Goal: Transaction & Acquisition: Purchase product/service

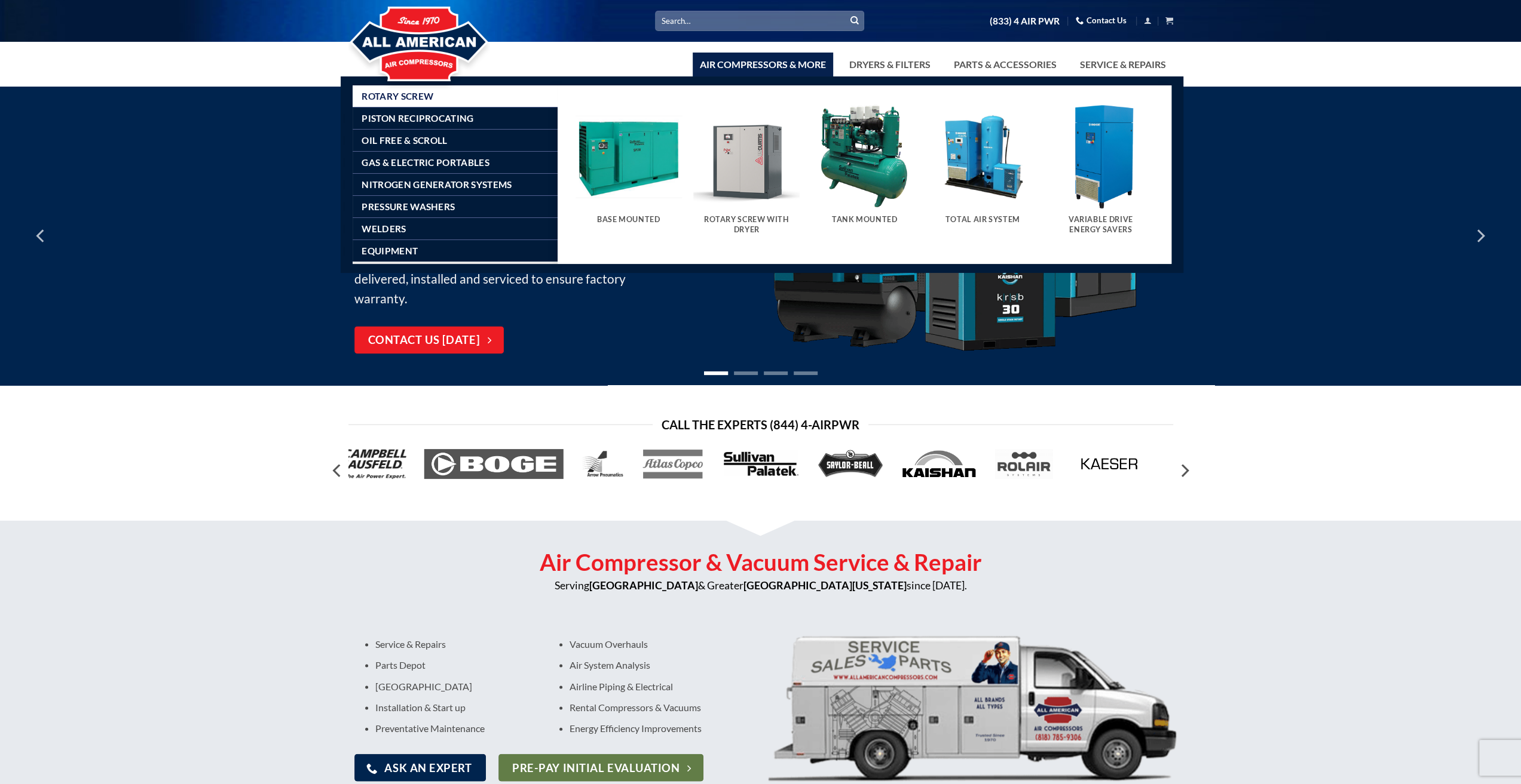
click at [1101, 144] on img "Visit product category Variable Drive Energy Savers" at bounding box center [1101, 156] width 107 height 107
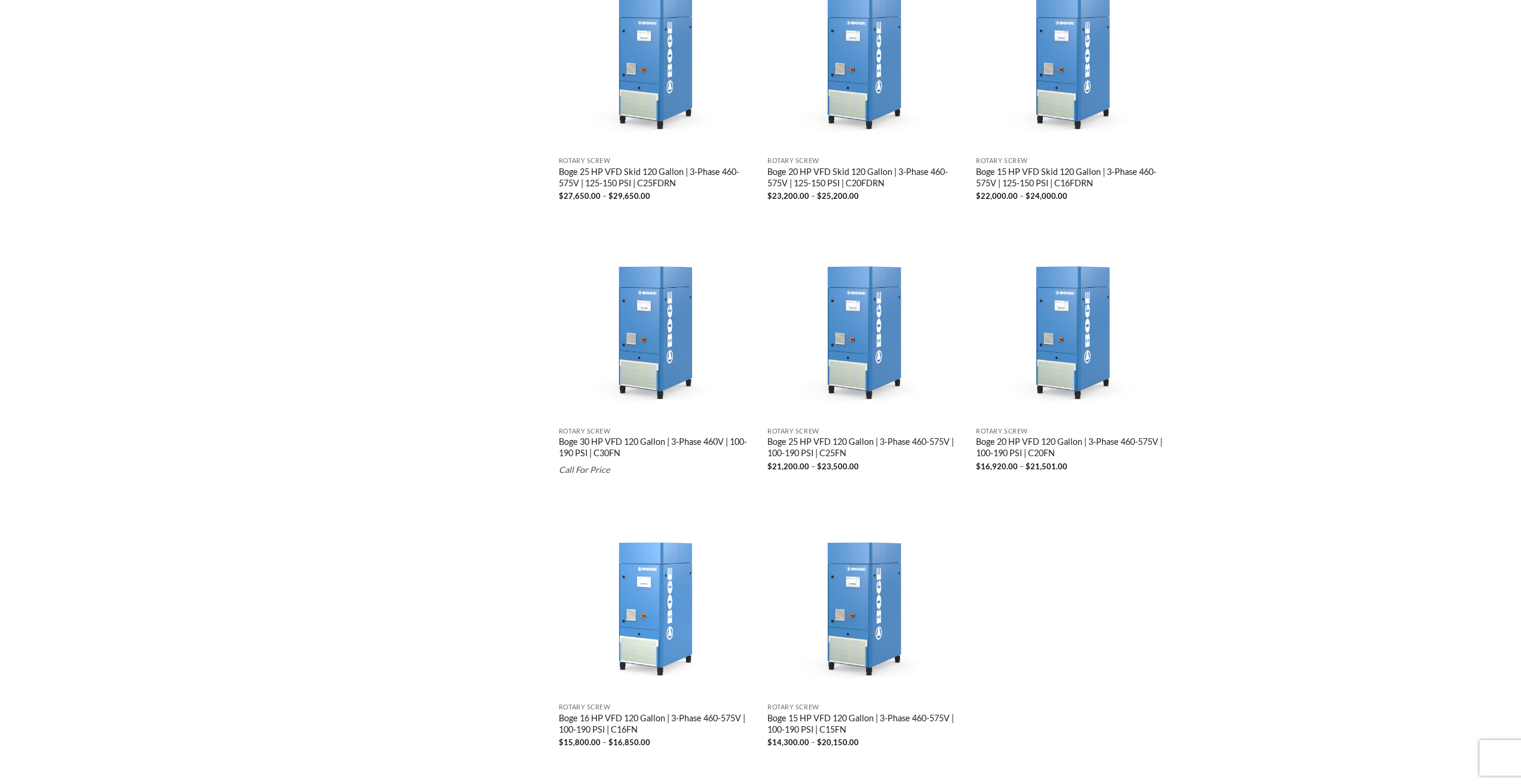
scroll to position [1386, 0]
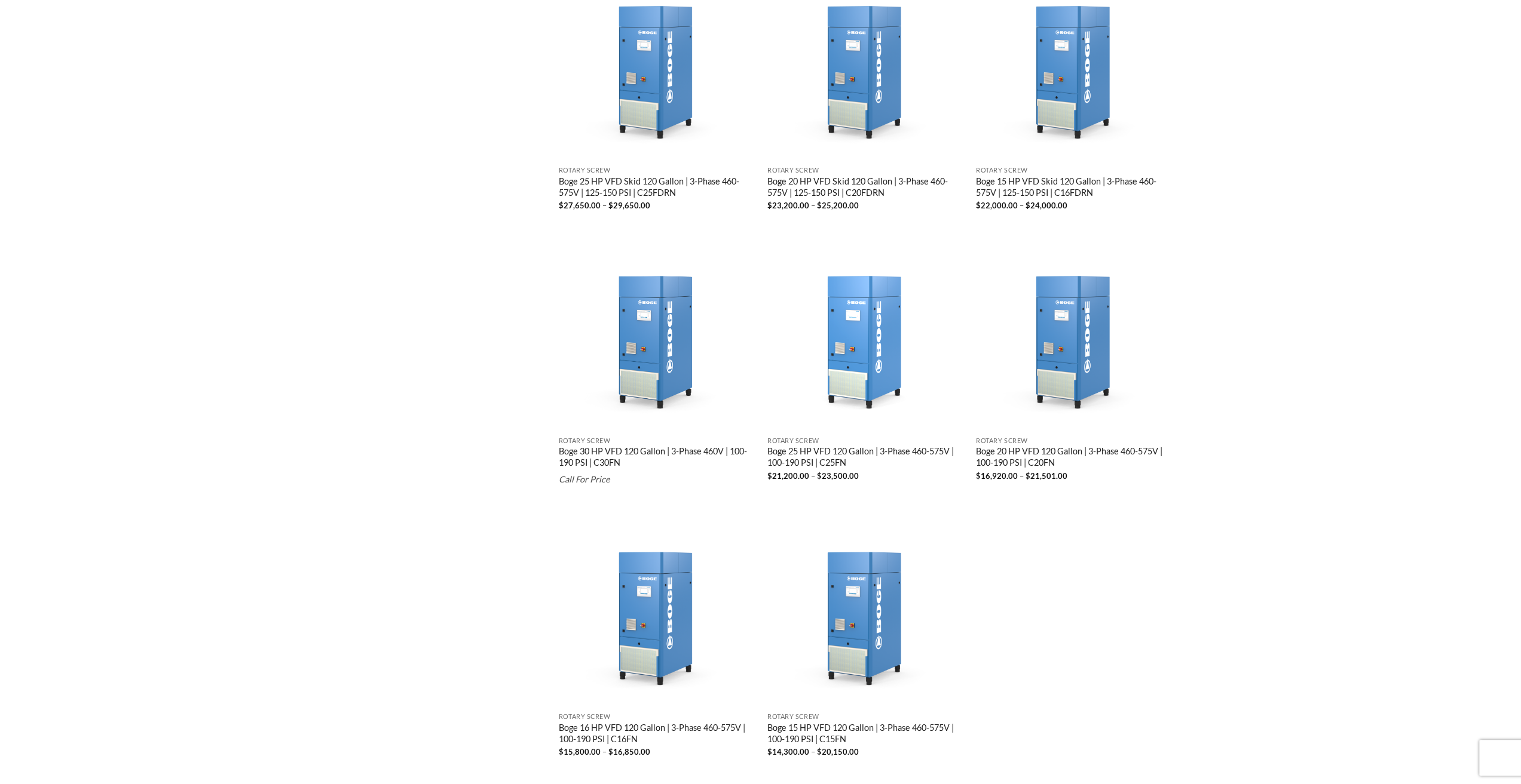
click at [864, 314] on img "Boge 25 HP VFD 120 Gallon | 3-Phase 460-575V | 100-190 PSI | C25FN" at bounding box center [866, 332] width 197 height 197
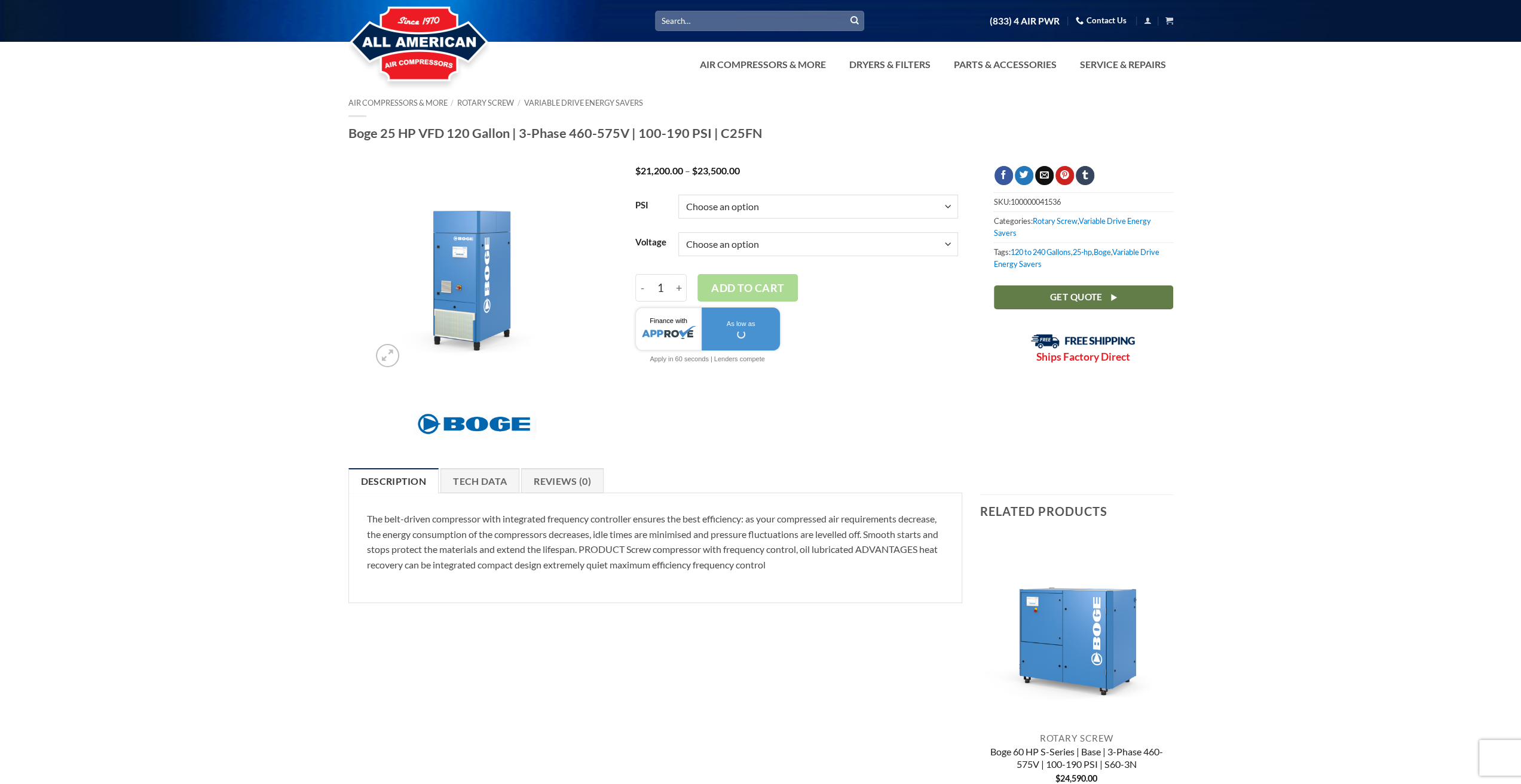
click at [772, 205] on select "Choose an option 100 125 150 190" at bounding box center [818, 207] width 279 height 24
select select "190"
click at [678, 195] on select "Choose an option 100 125 150 190" at bounding box center [818, 207] width 279 height 24
click at [753, 238] on select "Choose an option 3/60/460V 3/60/575V" at bounding box center [818, 244] width 279 height 24
click at [678, 232] on select "Choose an option 3/60/460V 3/60/575V" at bounding box center [818, 244] width 279 height 24
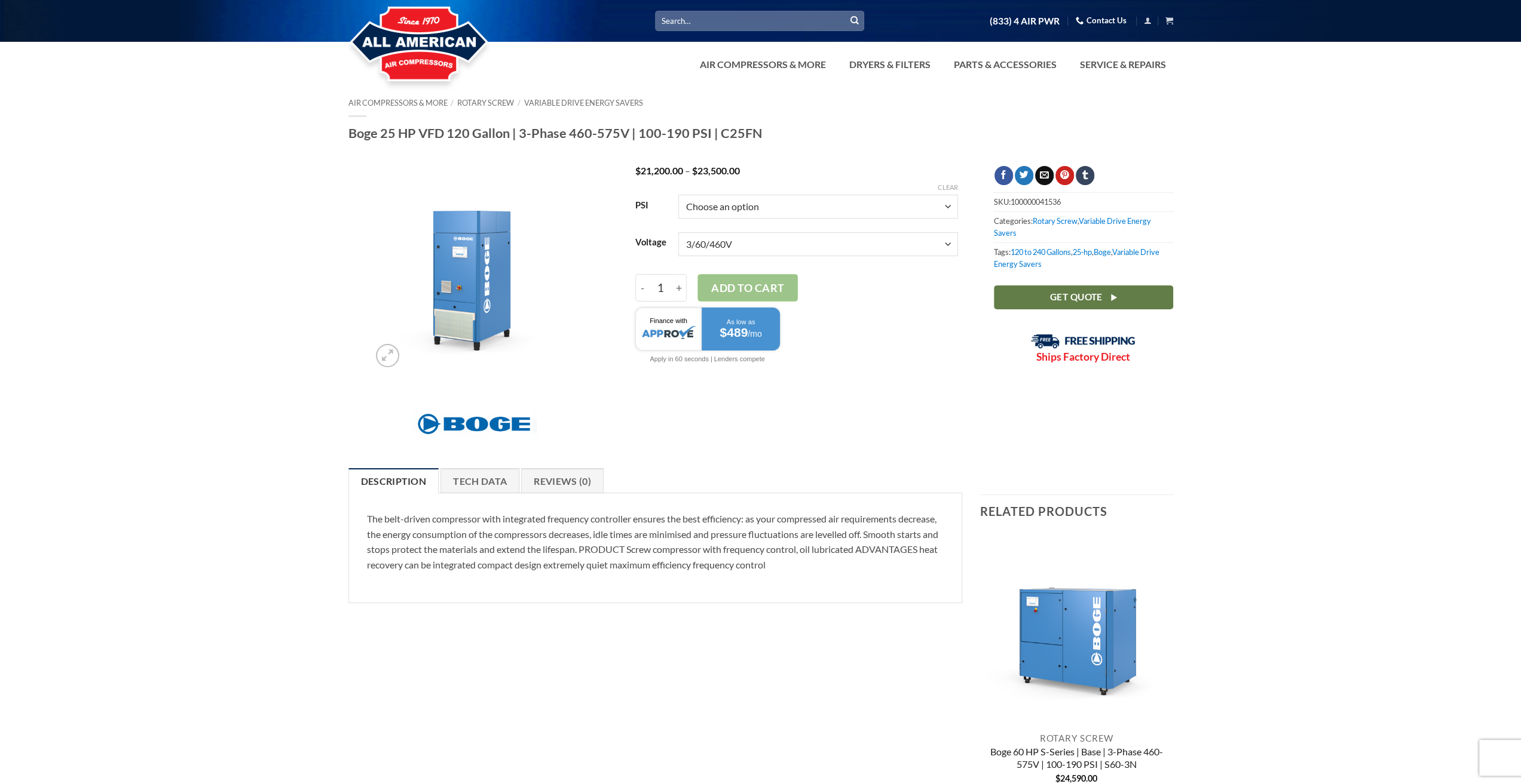
select select "3-60-460v"
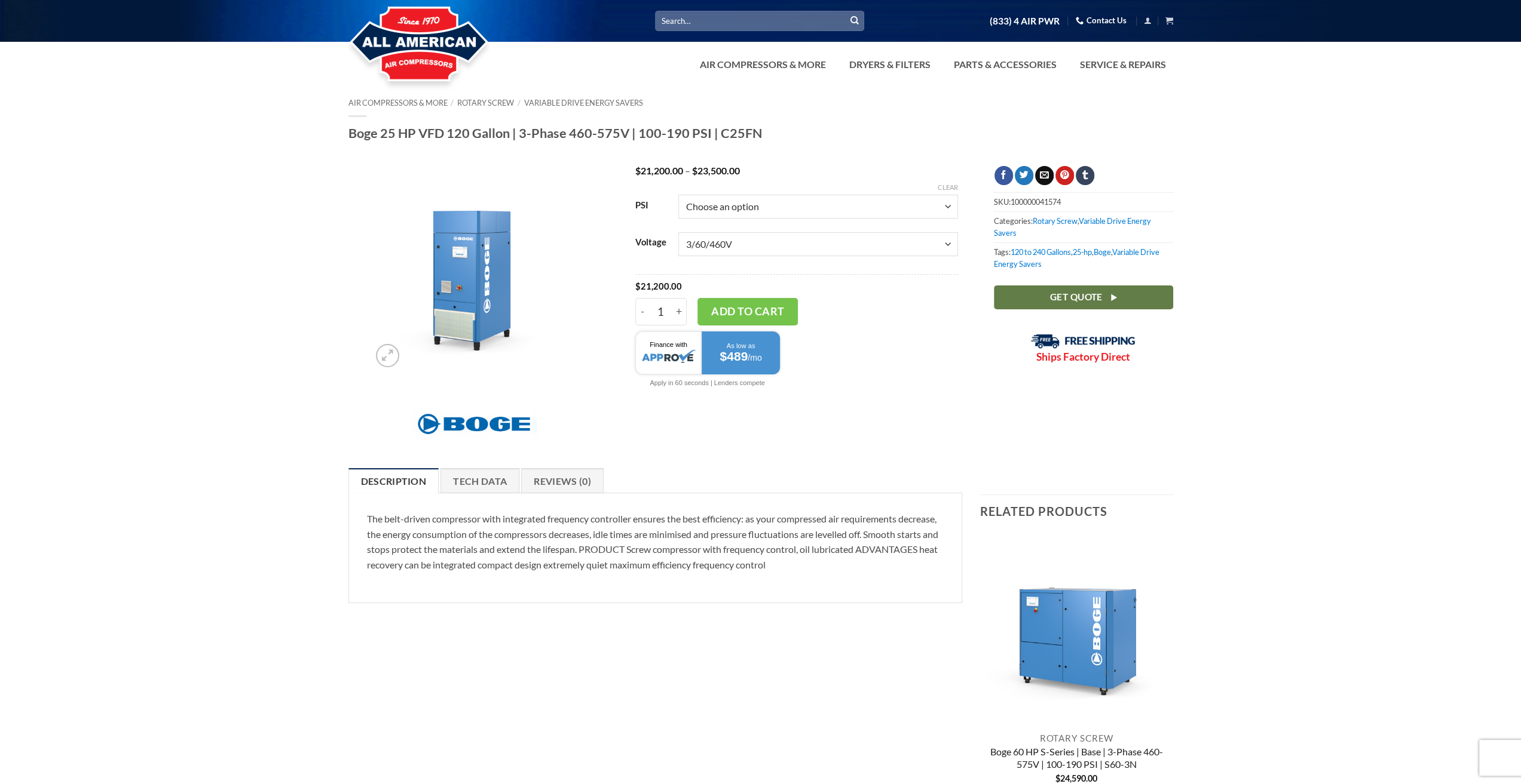
click at [758, 209] on select "Choose an option 100 150 190" at bounding box center [818, 207] width 279 height 24
click at [678, 195] on select "Choose an option 100 150 190" at bounding box center [818, 207] width 279 height 24
select select "150"
select select "3-60-460v"
click at [877, 401] on div "PSI Choose an option 100 150 190 Voltage Choose an option 3/60/460V 3/60/575V C…" at bounding box center [796, 299] width 340 height 222
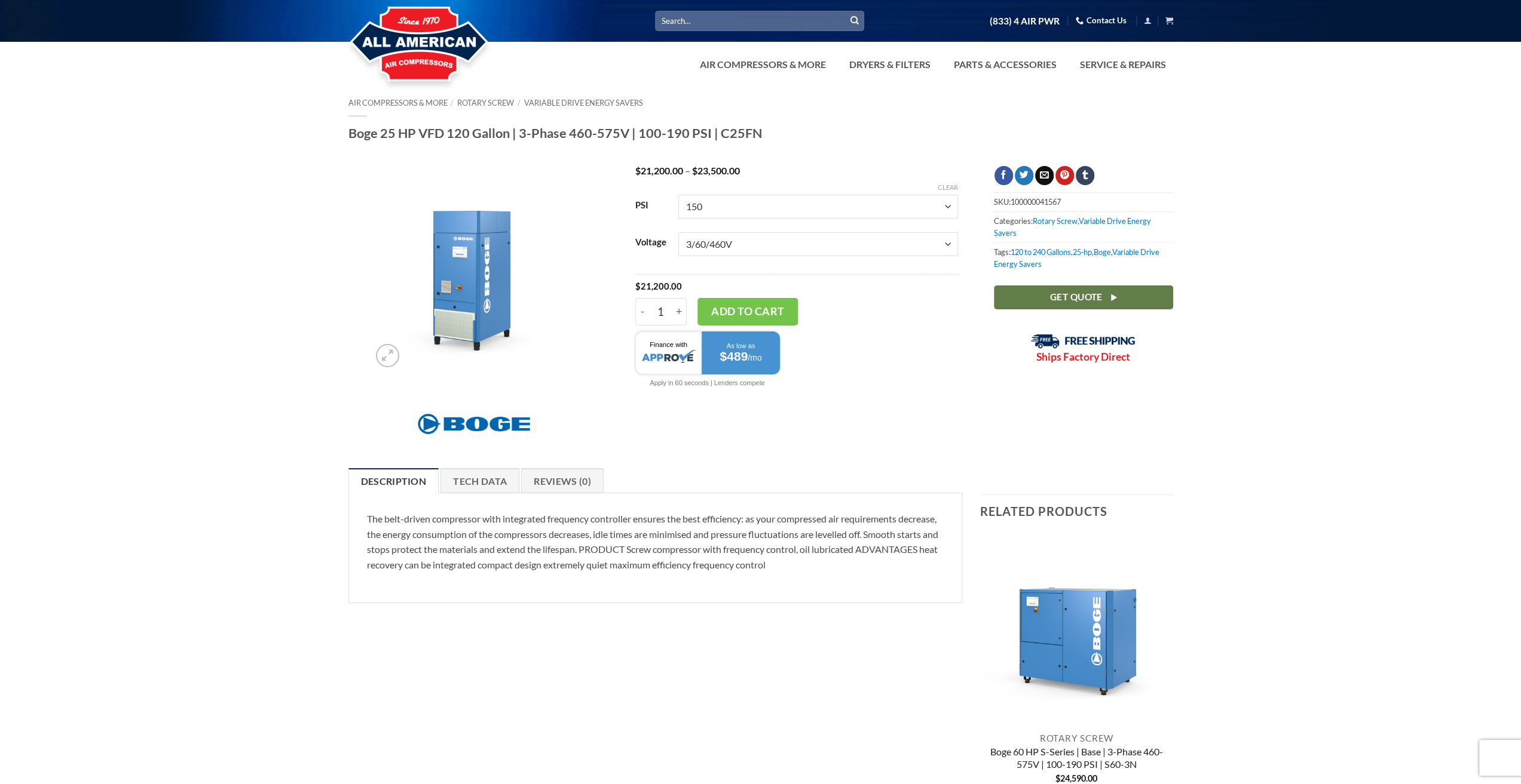
click at [776, 200] on select "Choose an option 100 150 190" at bounding box center [818, 207] width 279 height 24
click at [678, 195] on select "Choose an option 100 150 190" at bounding box center [818, 207] width 279 height 24
select select "100"
select select "3-60-460v"
click at [896, 374] on div at bounding box center [797, 361] width 322 height 70
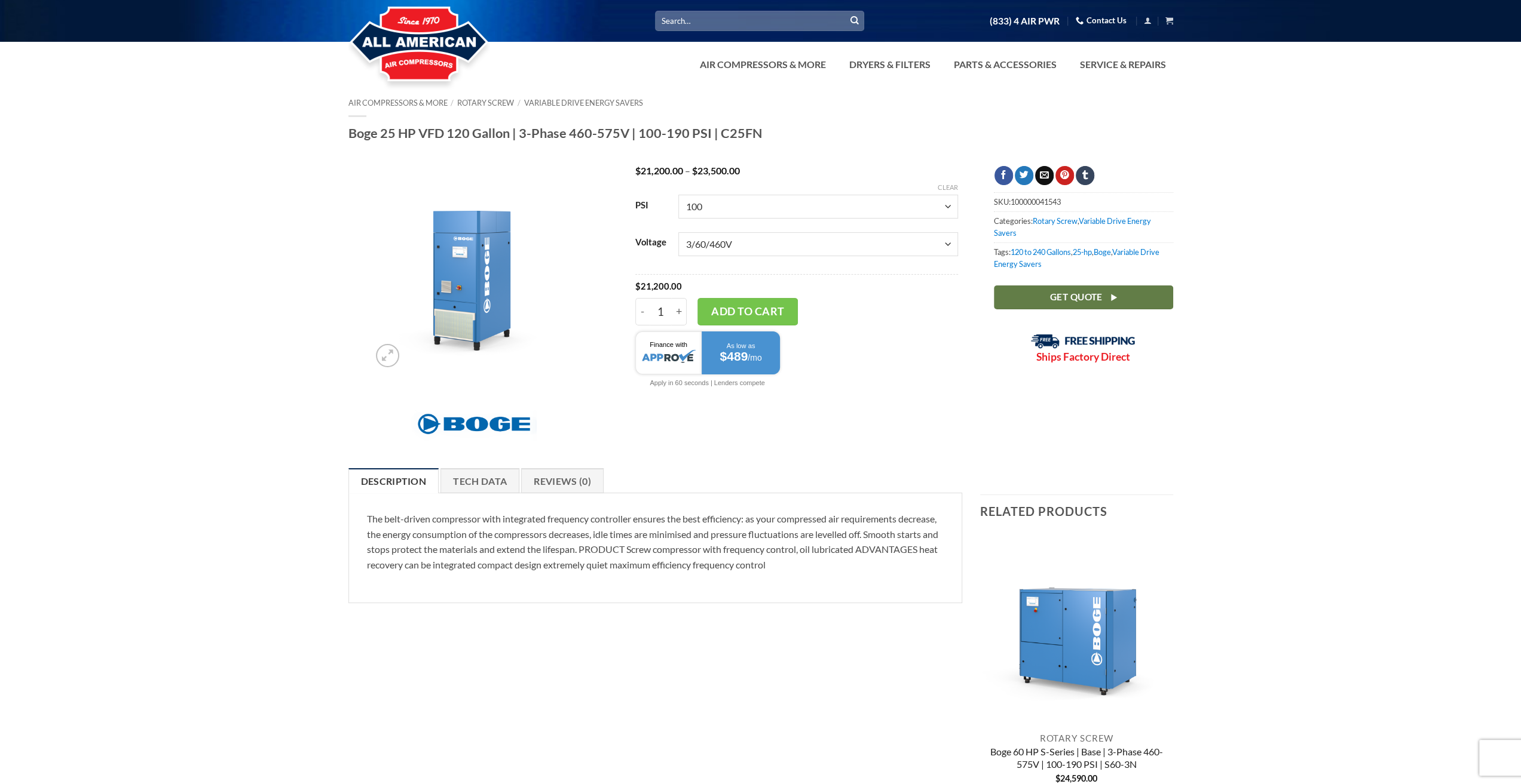
click at [777, 202] on select "Choose an option 100 150 190" at bounding box center [818, 207] width 279 height 24
select select "190"
click at [678, 195] on select "Choose an option 100 150 190" at bounding box center [818, 207] width 279 height 24
select select "3-60-460v"
click at [921, 366] on div at bounding box center [797, 361] width 322 height 70
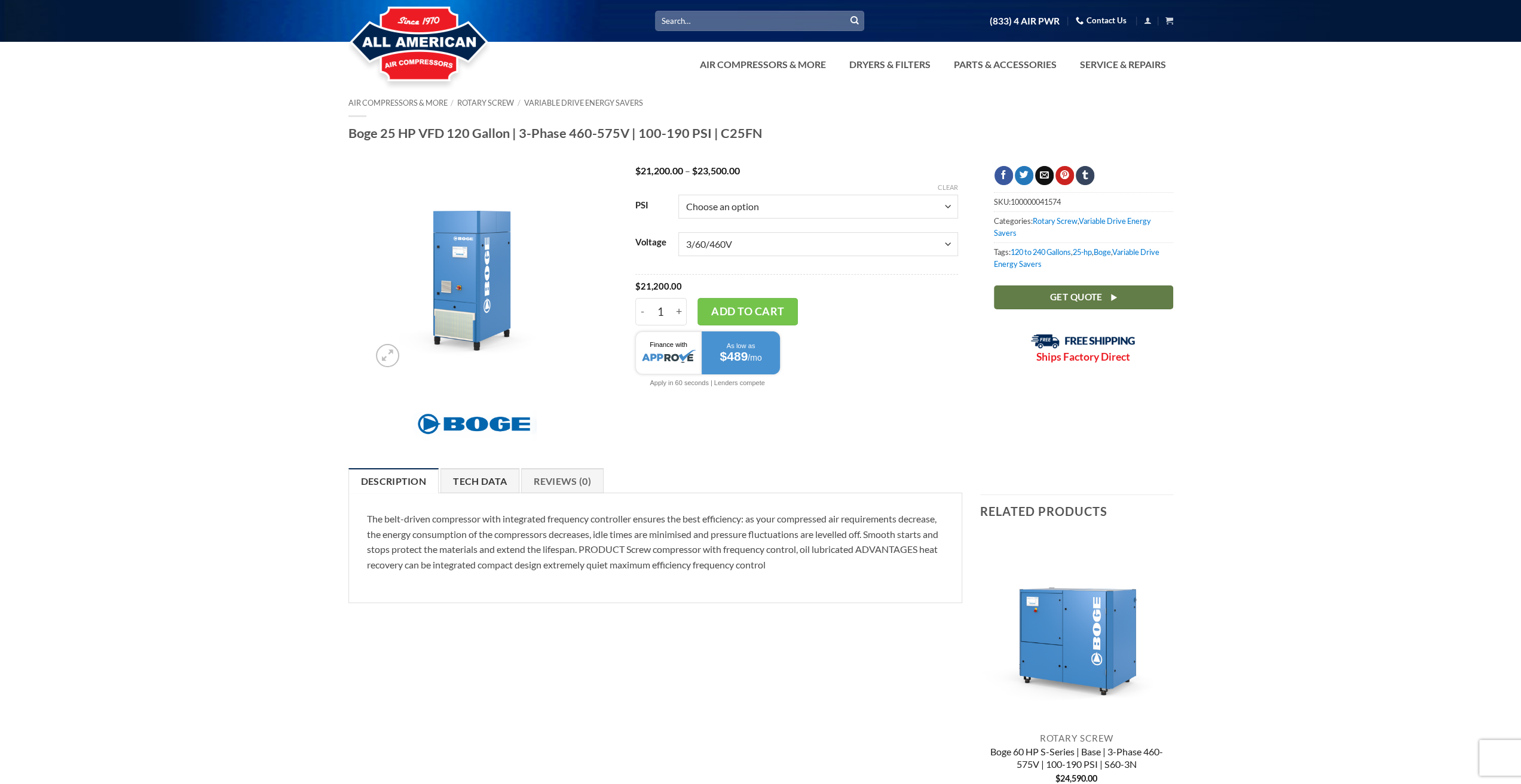
click at [515, 481] on link "Tech Data" at bounding box center [480, 481] width 79 height 25
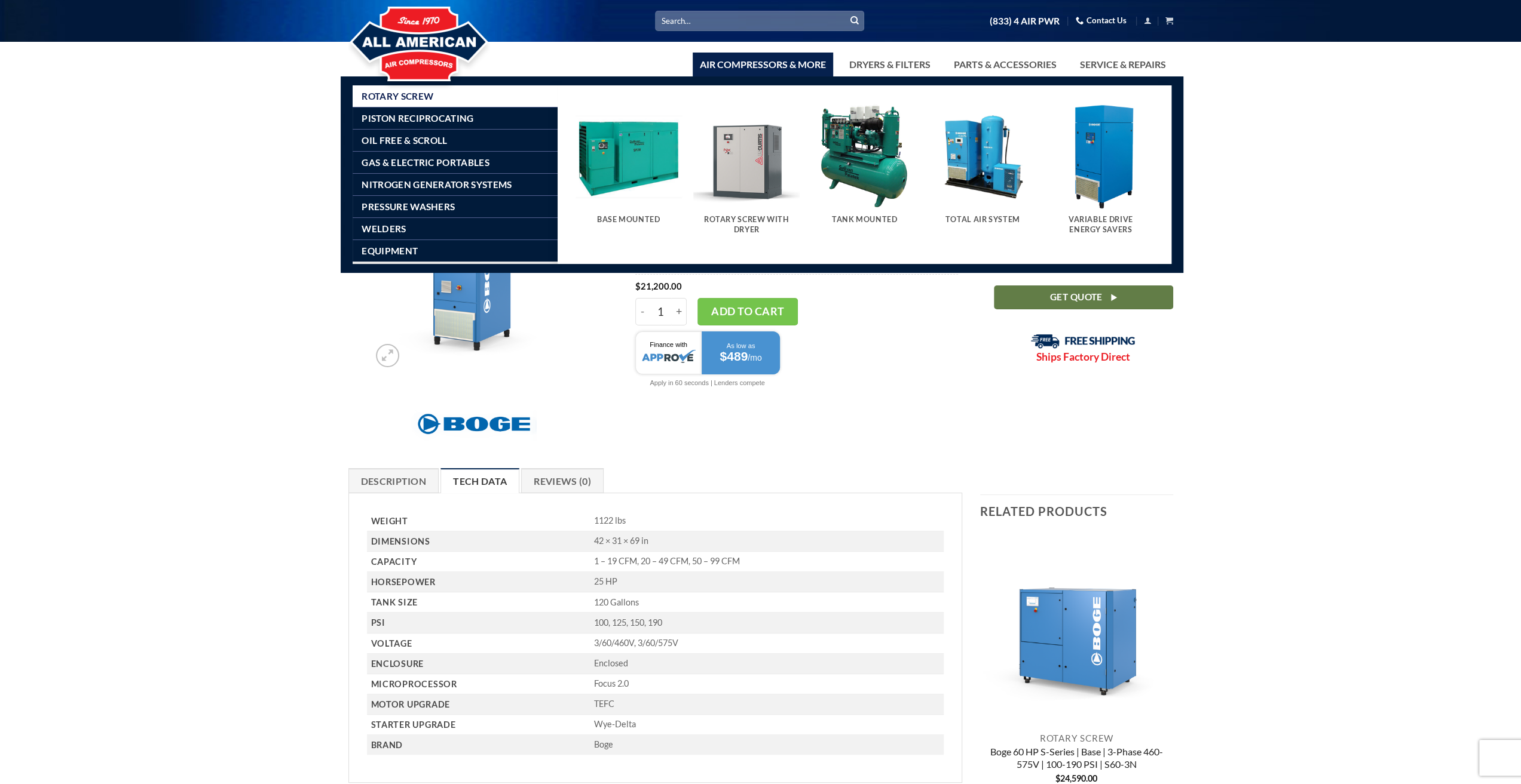
click at [754, 156] on img "Visit product category Rotary Screw With Dryer" at bounding box center [747, 156] width 107 height 107
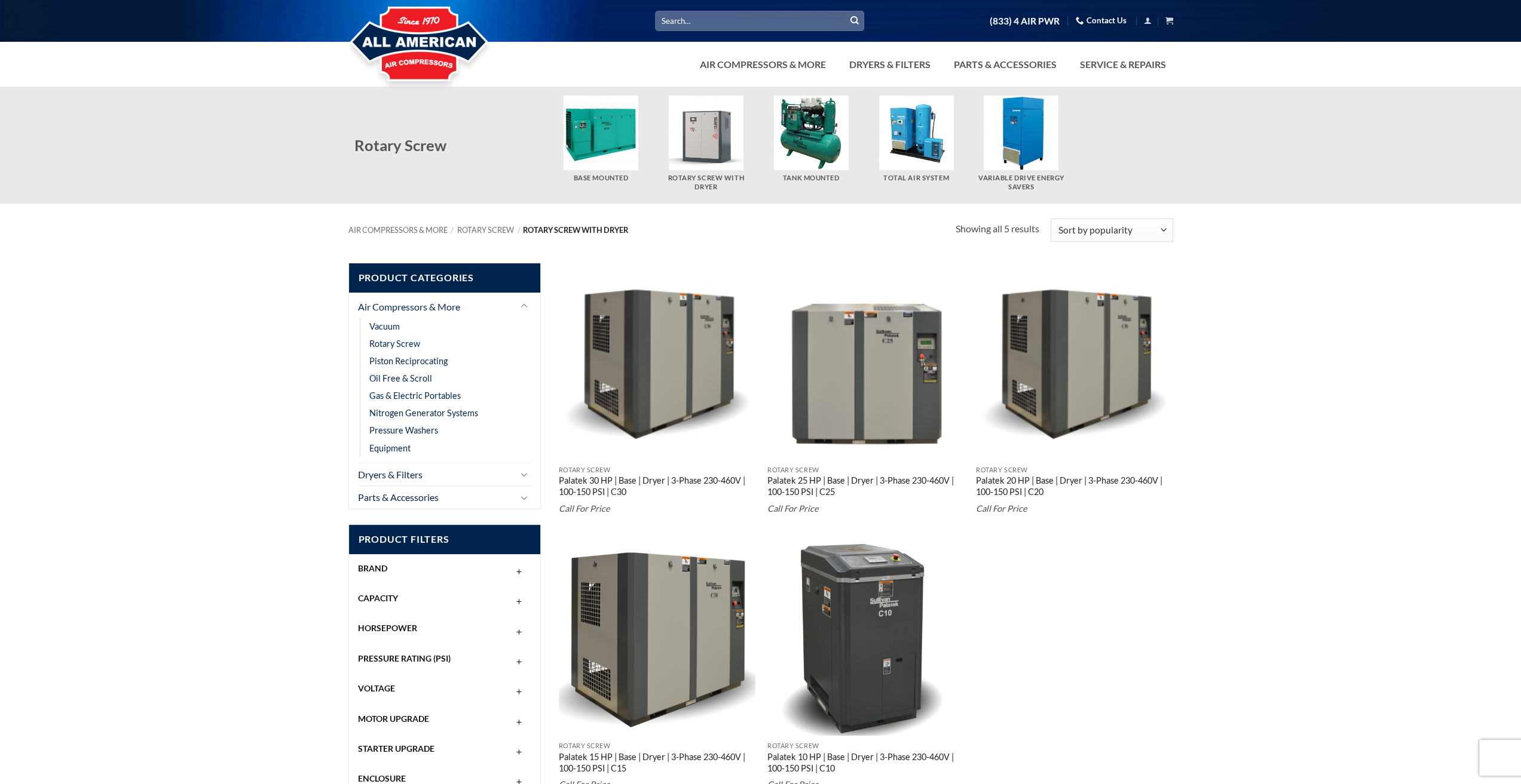
click at [908, 132] on img "Visit product category Total Air System" at bounding box center [916, 133] width 75 height 75
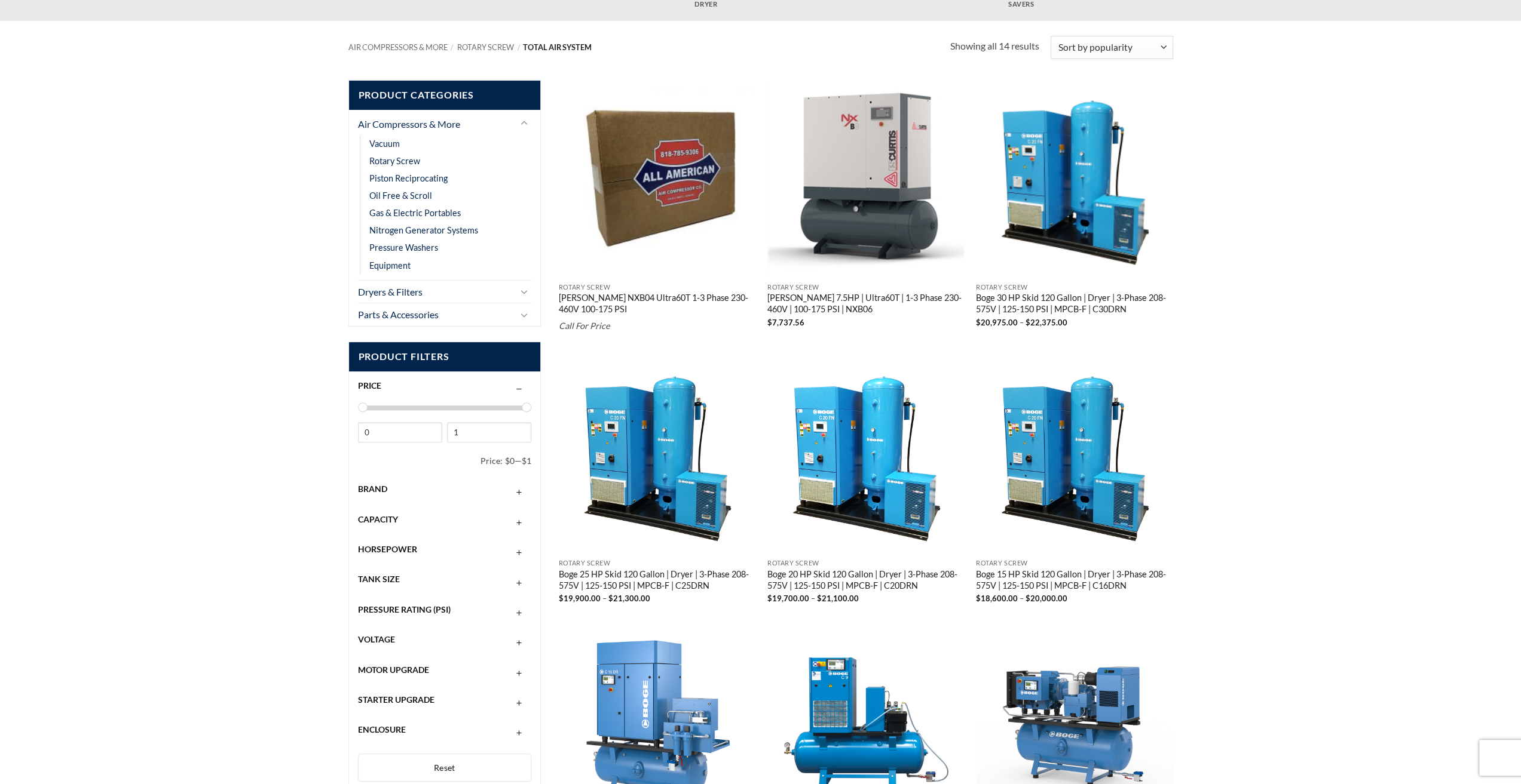
scroll to position [123, 0]
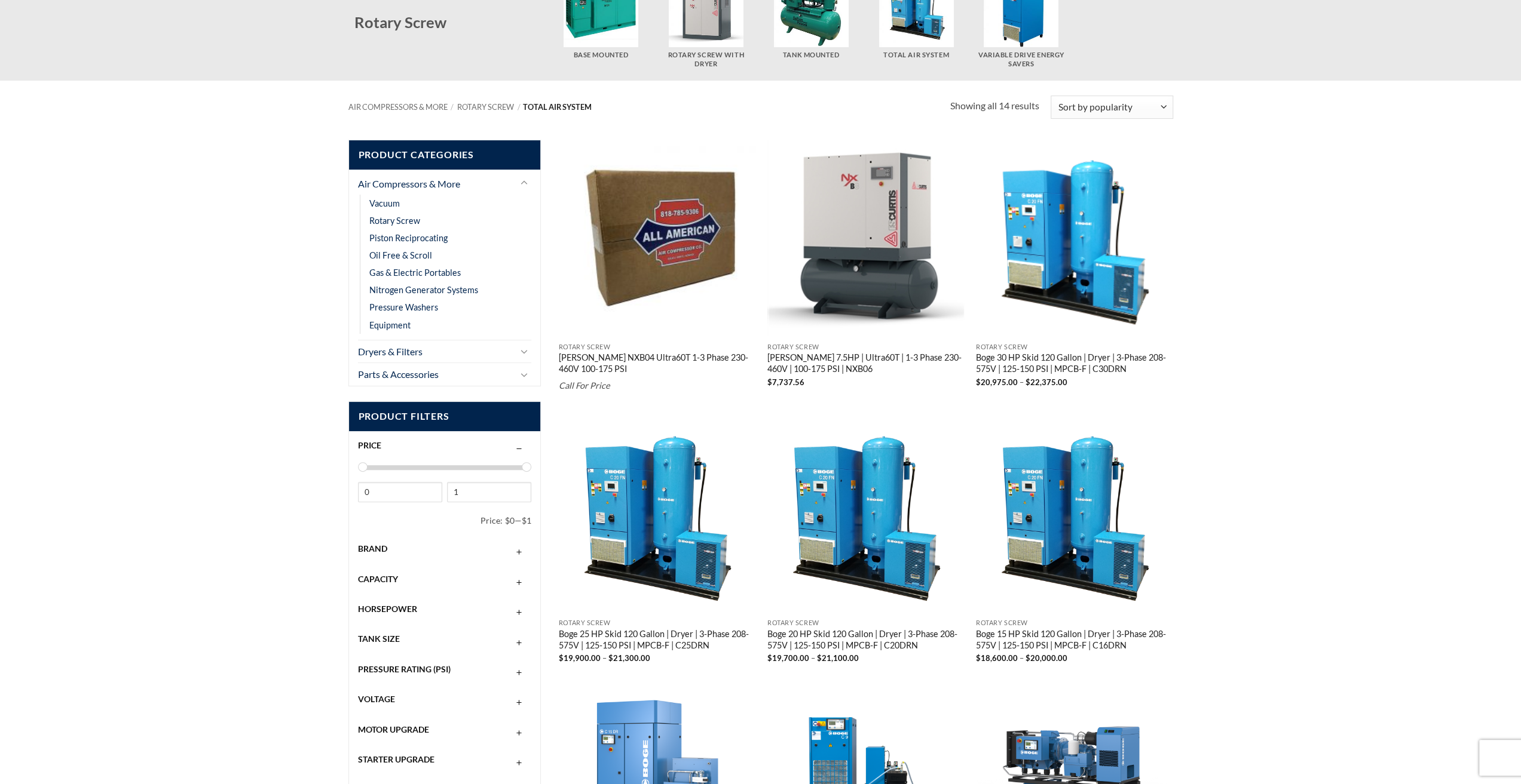
click at [1066, 244] on img "Boge 30 HP Skid 120 Gallon | Dryer | 3-Phase 208-575V | 125-150 PSI | MPCB-F | …" at bounding box center [1074, 238] width 197 height 197
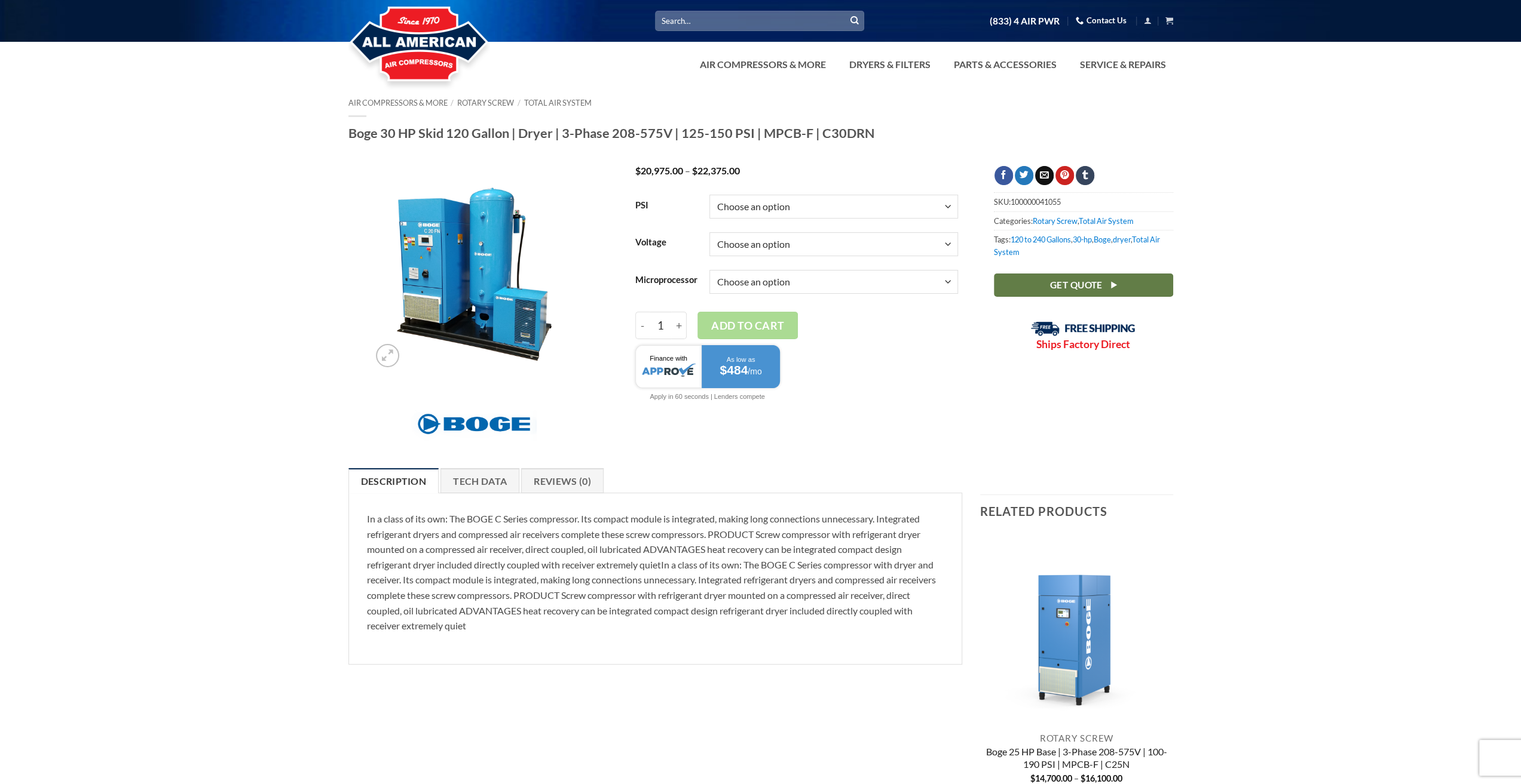
click at [748, 208] on select "Choose an option 125 150" at bounding box center [833, 207] width 248 height 24
select select "150"
click at [709, 195] on select "Choose an option 125 150" at bounding box center [833, 207] width 248 height 24
click at [746, 240] on select "Choose an option 3/60/200V 3/60/208V 3/60/230V 3/60/460V 3/60/575V" at bounding box center [833, 244] width 248 height 24
click at [709, 232] on select "Choose an option 3/60/200V 3/60/208V 3/60/230V 3/60/460V 3/60/575V" at bounding box center [833, 244] width 248 height 24
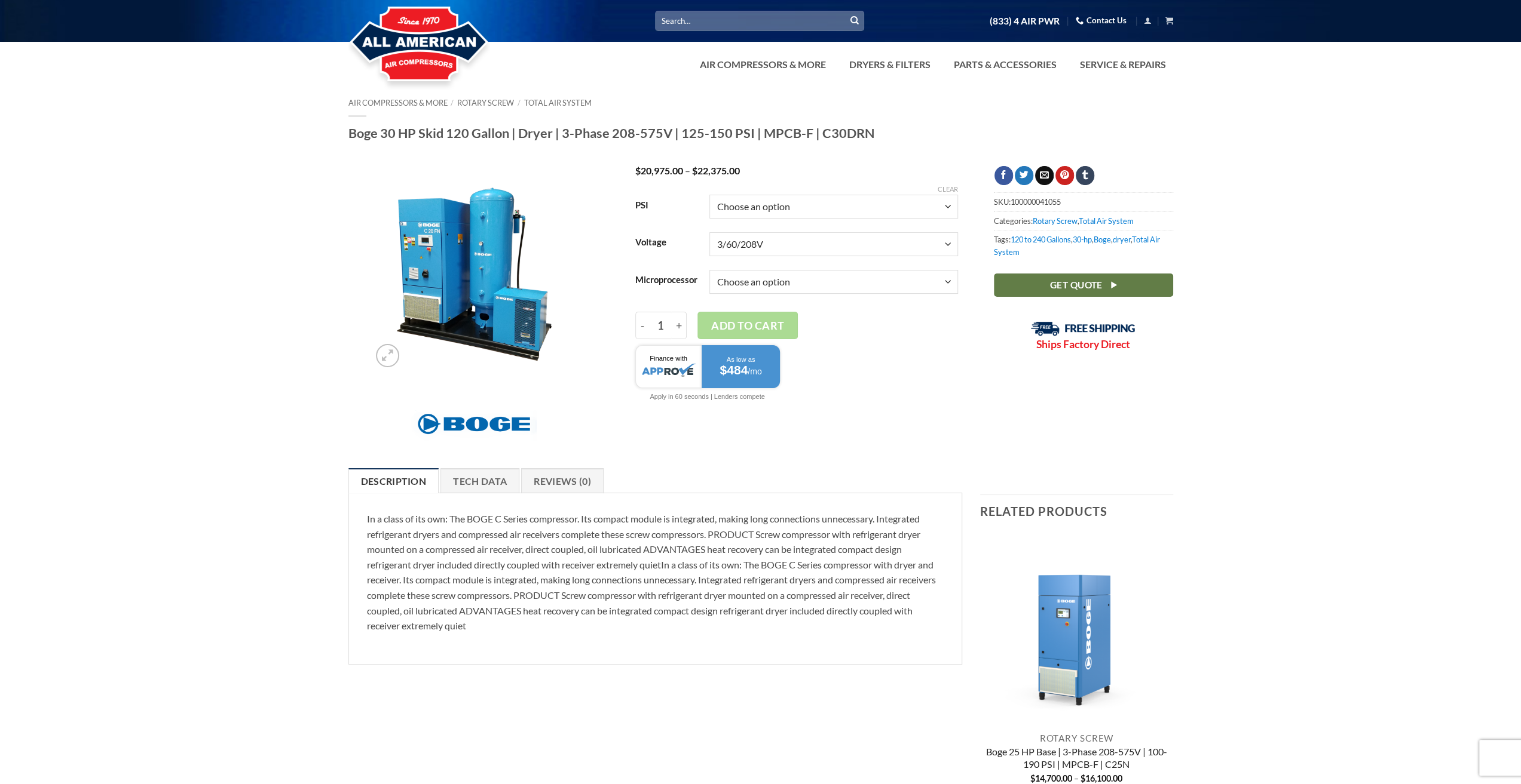
select select "3-60-208v"
click at [768, 281] on select "Choose an option Base Focus 2.0" at bounding box center [833, 282] width 248 height 24
select select "focus-2-0"
click at [709, 270] on select "Choose an option Base Focus 2.0" at bounding box center [833, 282] width 248 height 24
select select "3-60-208v"
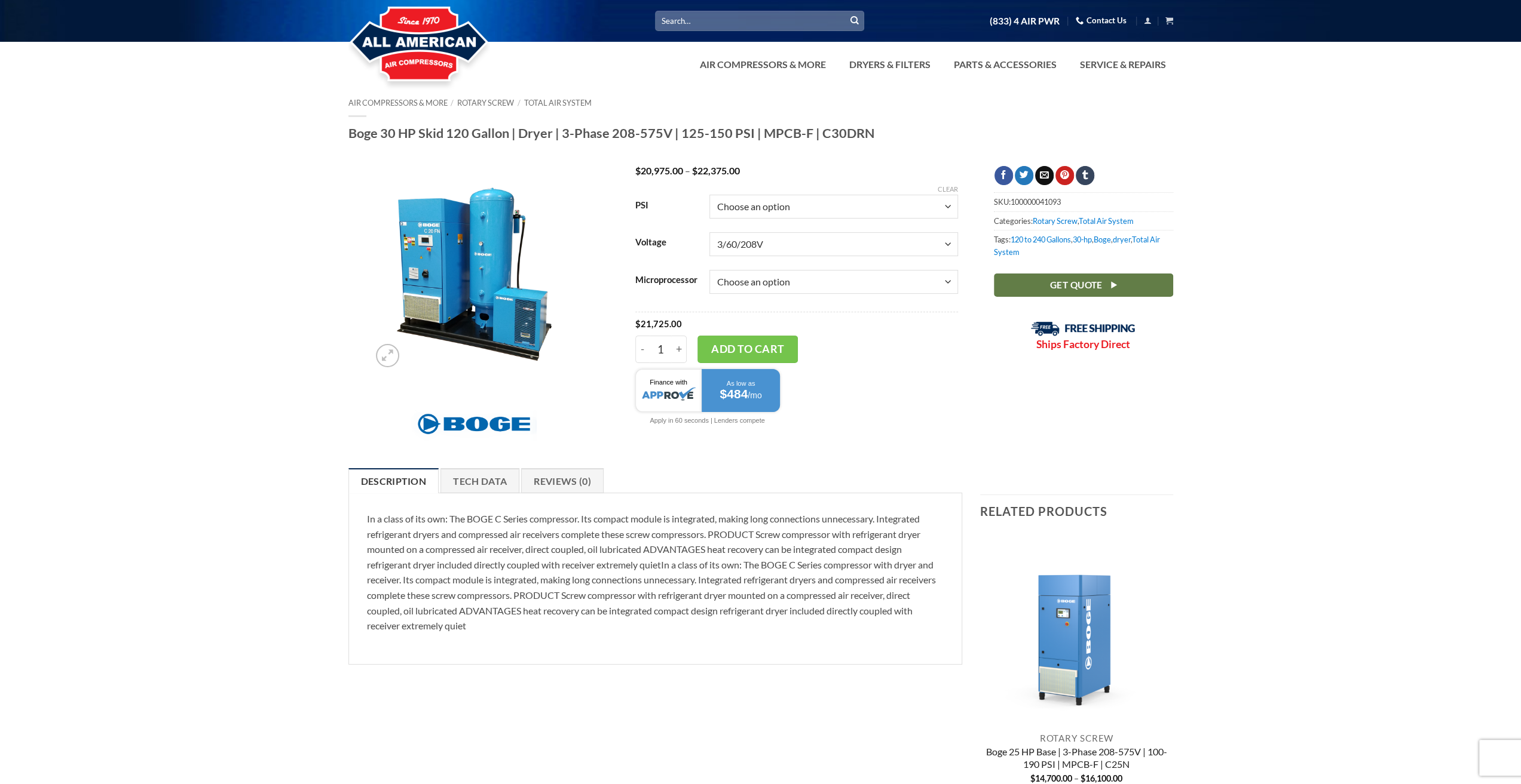
click at [772, 286] on select "Choose an option Base Focus 2.0" at bounding box center [833, 282] width 248 height 24
select select "base"
click at [709, 270] on select "Choose an option Base Focus 2.0" at bounding box center [833, 282] width 248 height 24
select select "3-60-208v"
click at [803, 285] on select "Choose an option Base Focus 2.0" at bounding box center [833, 282] width 248 height 24
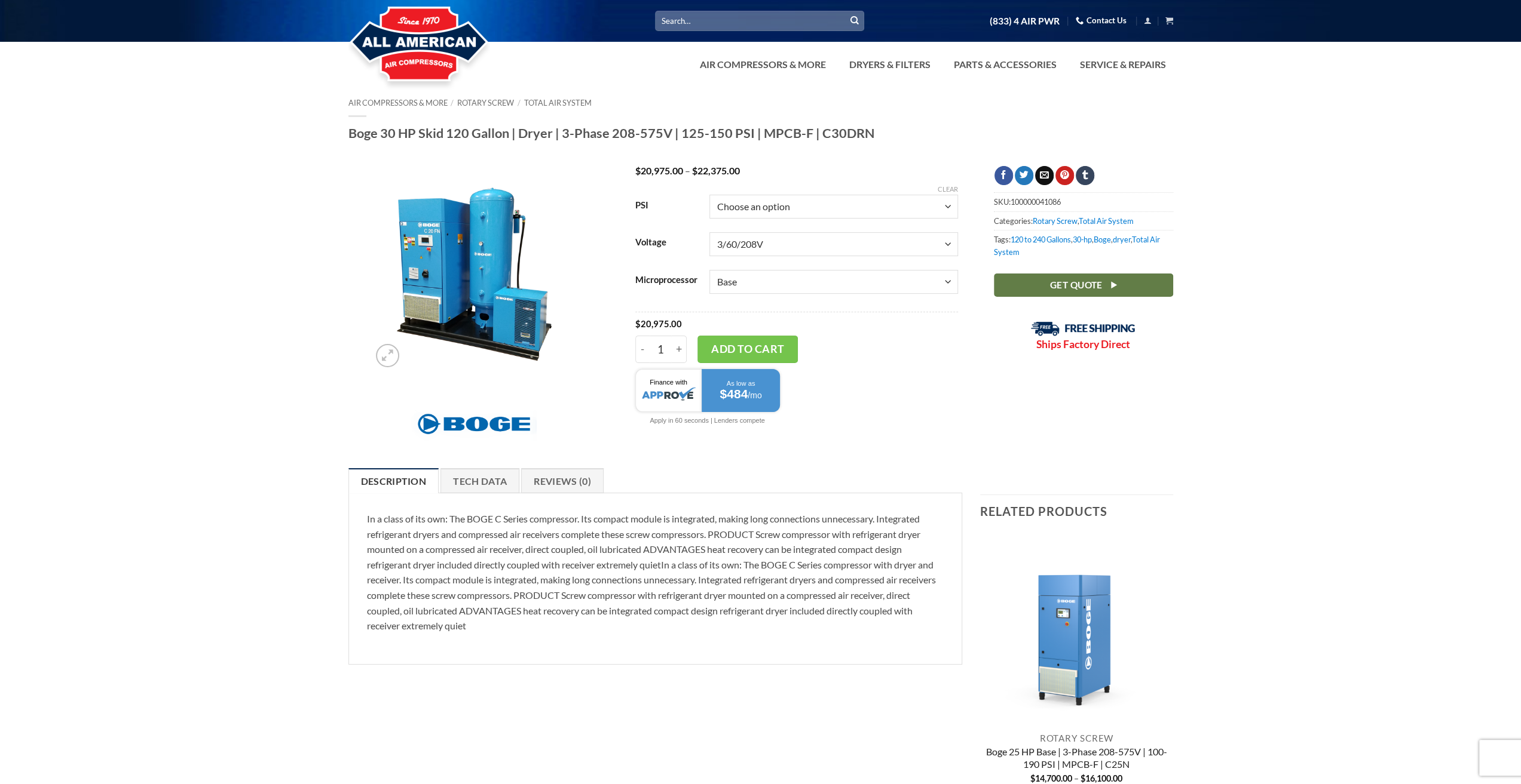
select select "focus-2-0"
click at [709, 270] on select "Choose an option Base Focus 2.0" at bounding box center [833, 282] width 248 height 24
select select "3-60-208v"
click at [440, 289] on img at bounding box center [473, 269] width 207 height 207
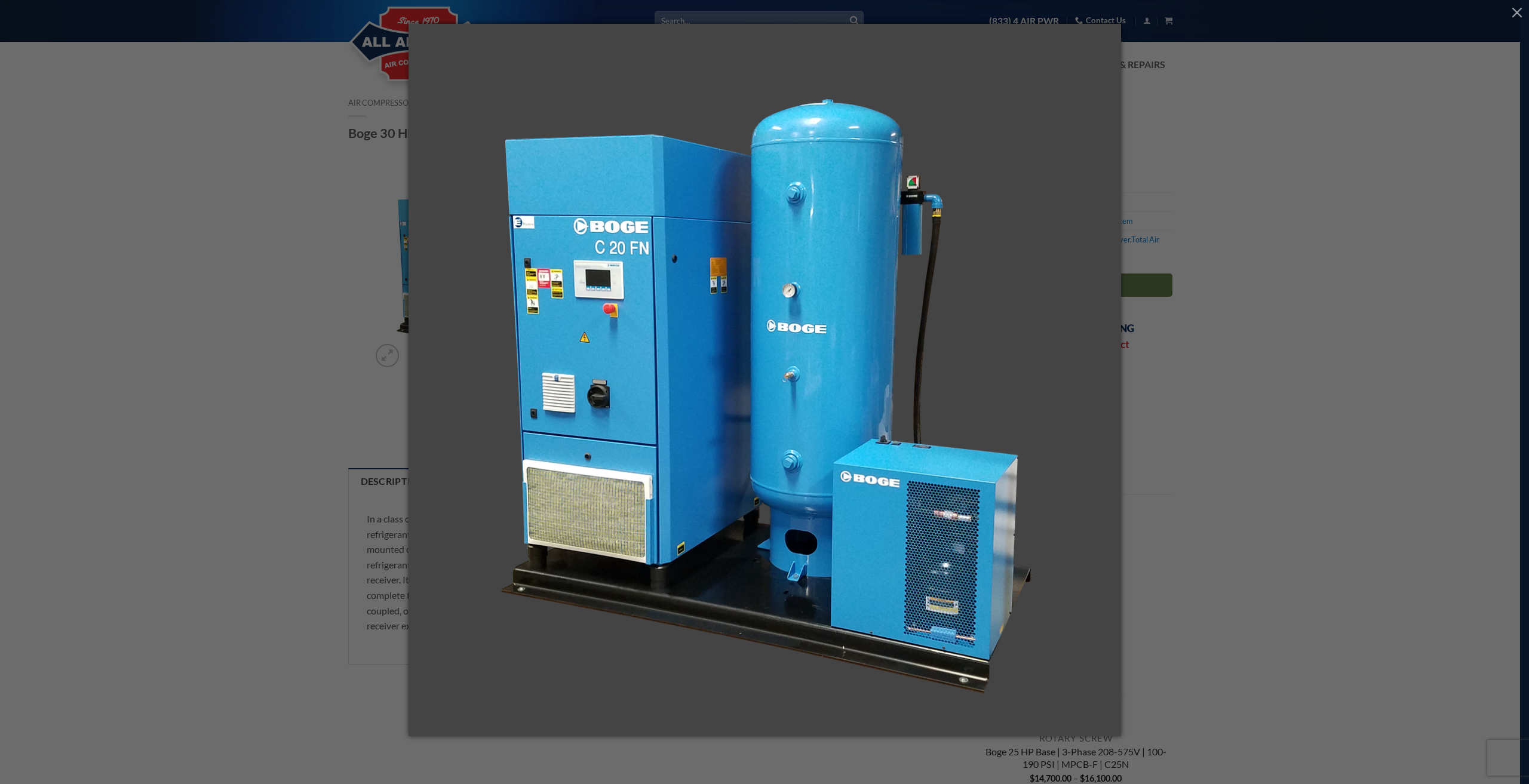
click at [244, 173] on div at bounding box center [764, 392] width 1529 height 784
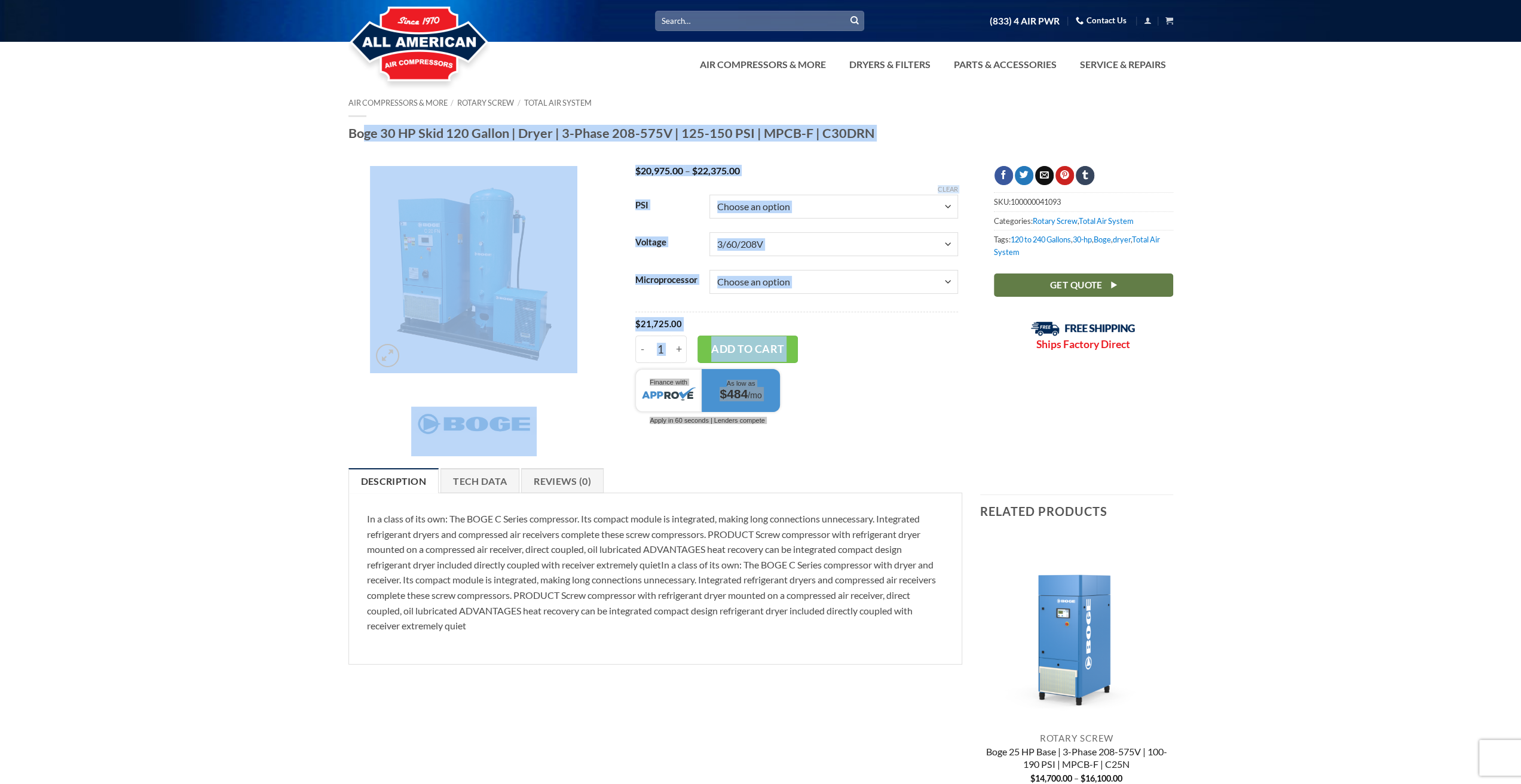
drag, startPoint x: 831, startPoint y: 448, endPoint x: 334, endPoint y: 136, distance: 586.8
drag, startPoint x: 321, startPoint y: 89, endPoint x: 910, endPoint y: 440, distance: 685.7
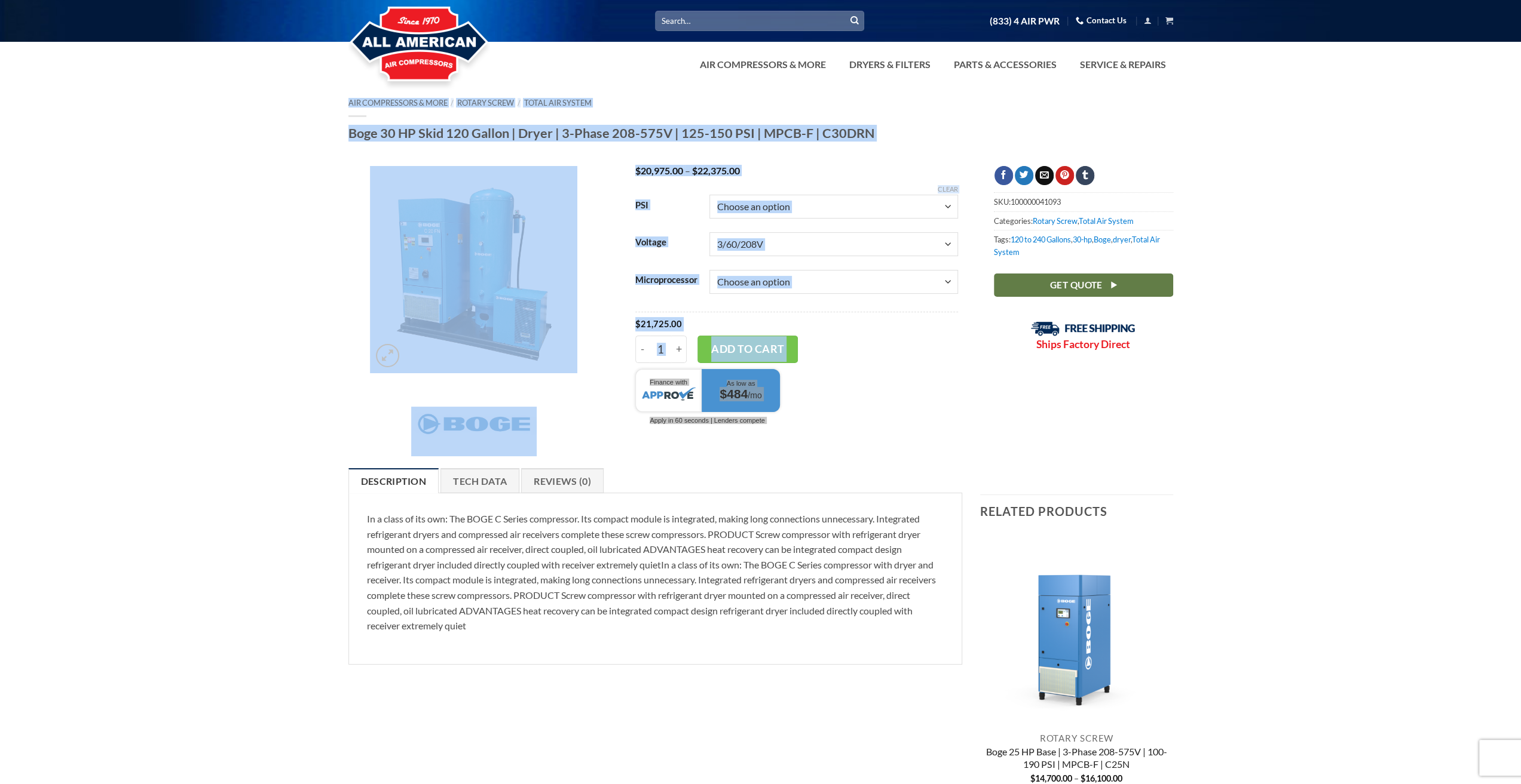
click at [939, 424] on div at bounding box center [797, 398] width 322 height 70
drag, startPoint x: 326, startPoint y: 94, endPoint x: 918, endPoint y: 421, distance: 676.3
drag, startPoint x: 918, startPoint y: 421, endPoint x: 849, endPoint y: 397, distance: 73.1
click at [917, 421] on div at bounding box center [797, 398] width 322 height 70
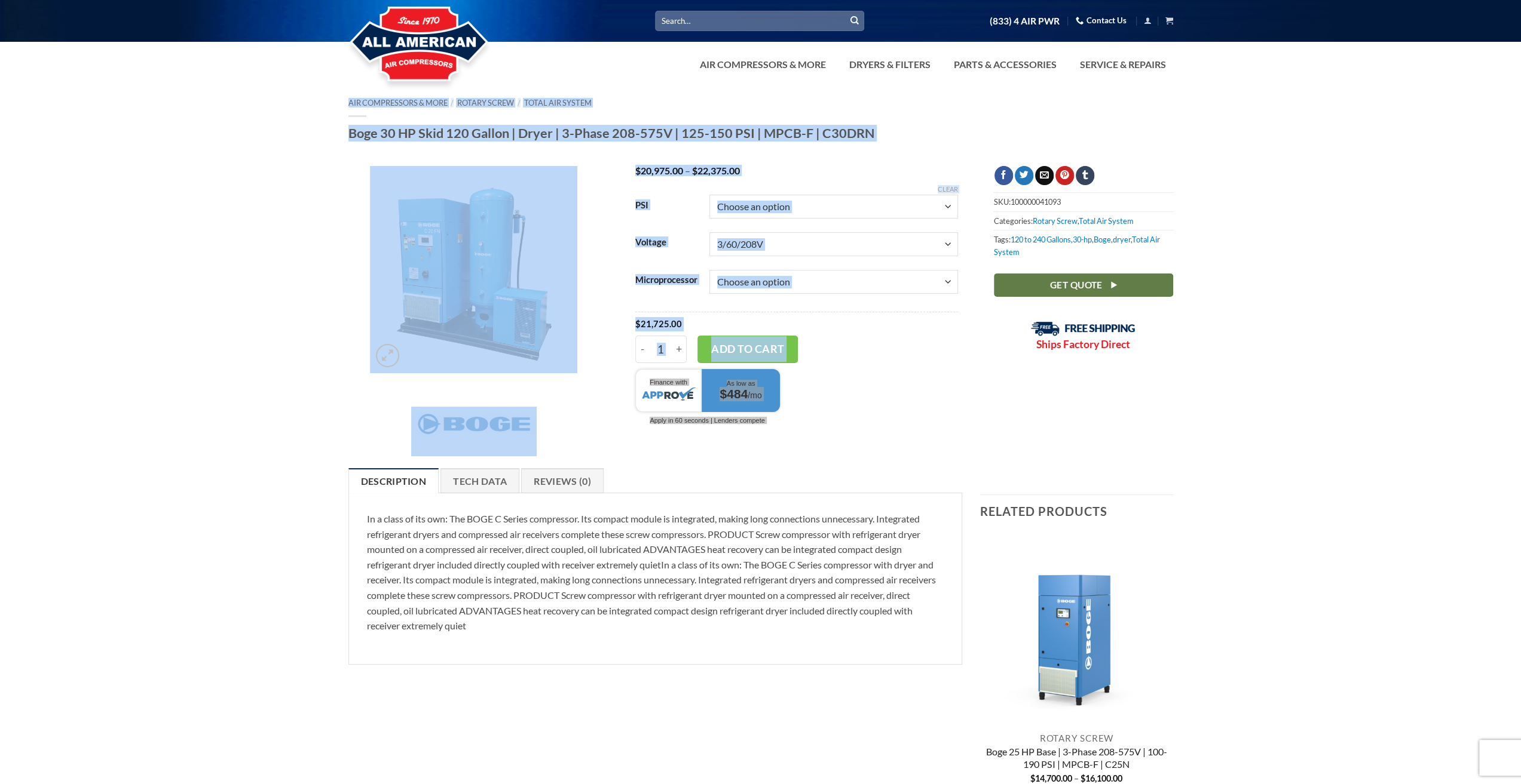
click at [950, 363] on div at bounding box center [797, 398] width 322 height 70
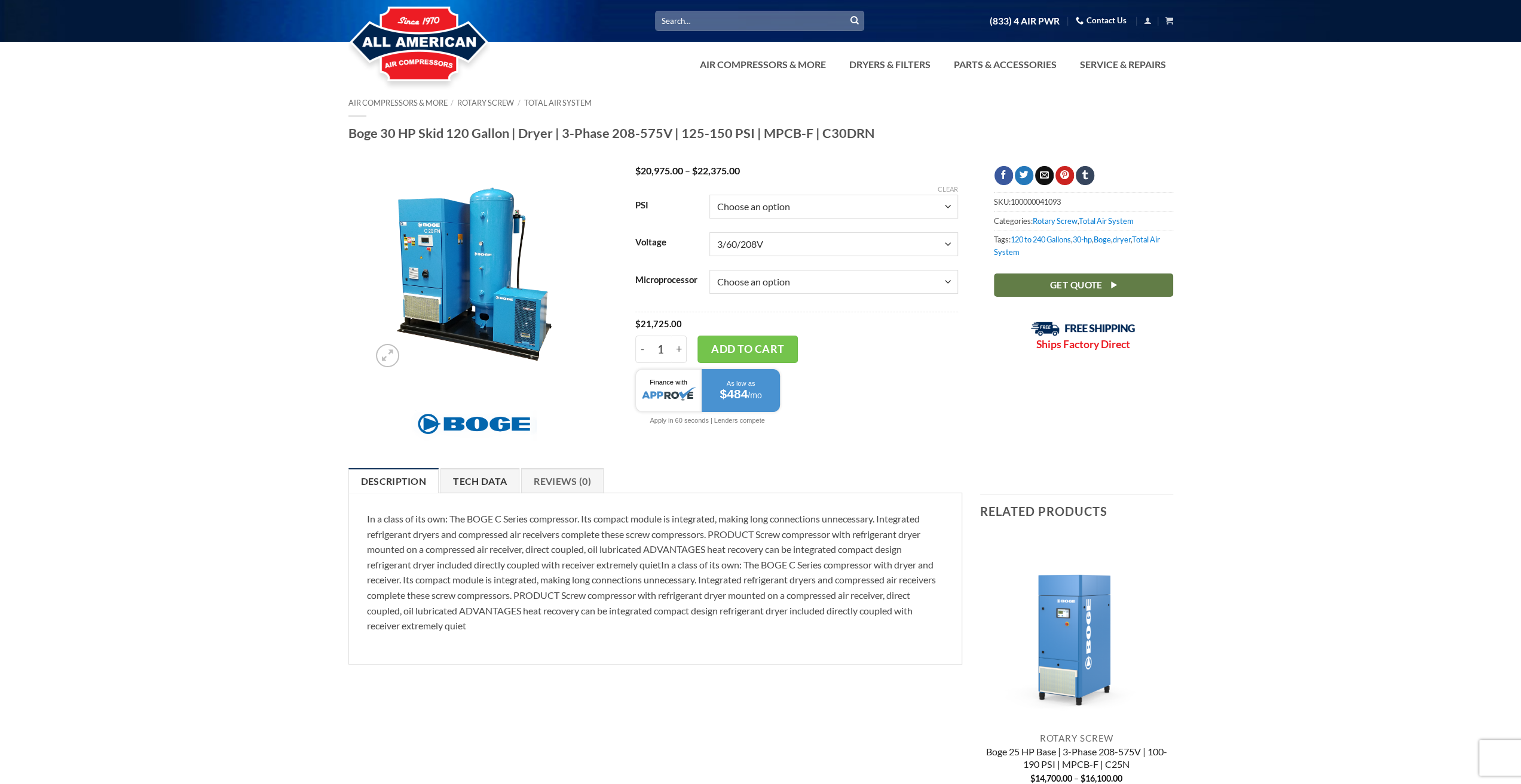
click at [475, 484] on link "Tech Data" at bounding box center [480, 481] width 79 height 25
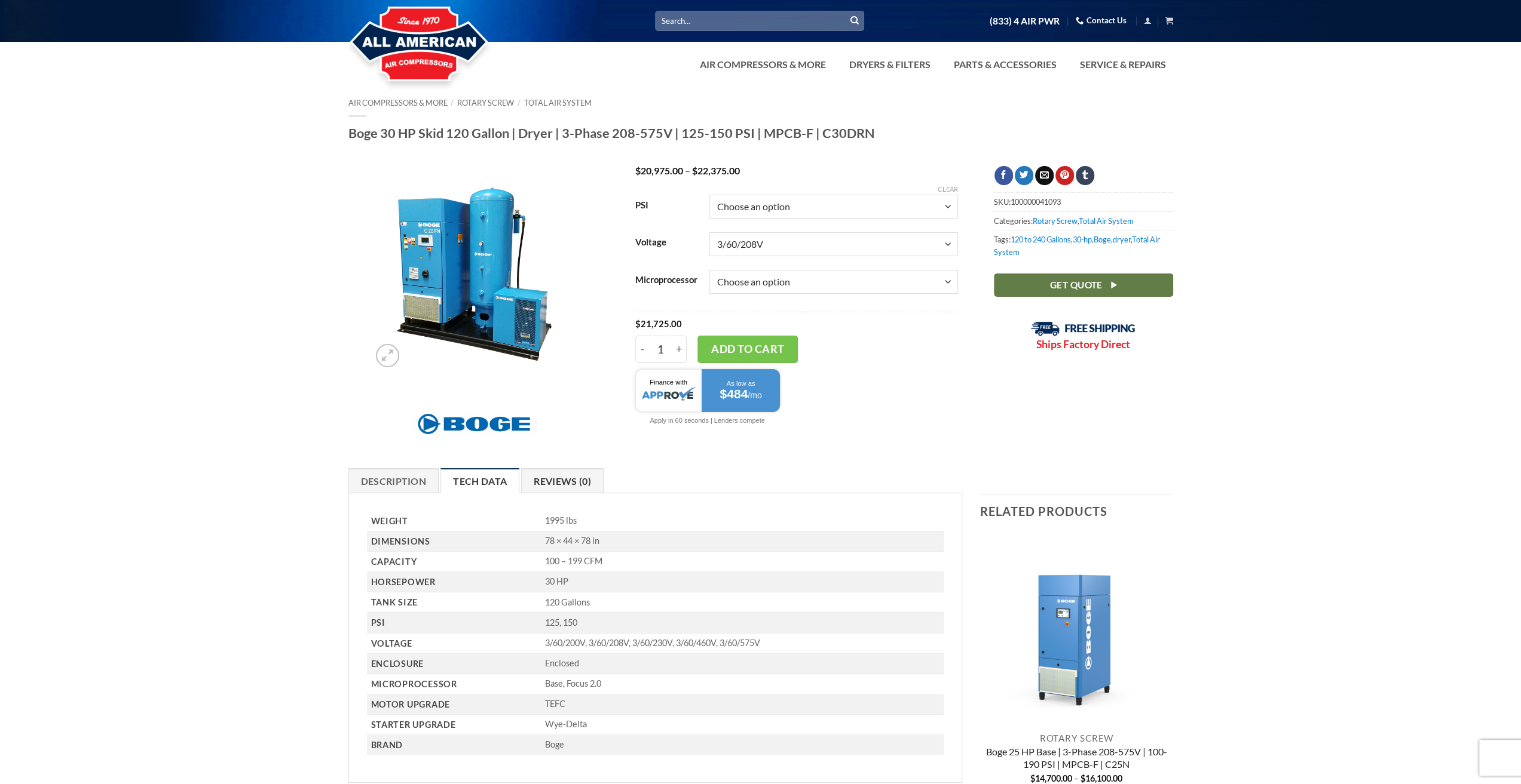
click at [541, 483] on link "Reviews (0)" at bounding box center [562, 481] width 82 height 25
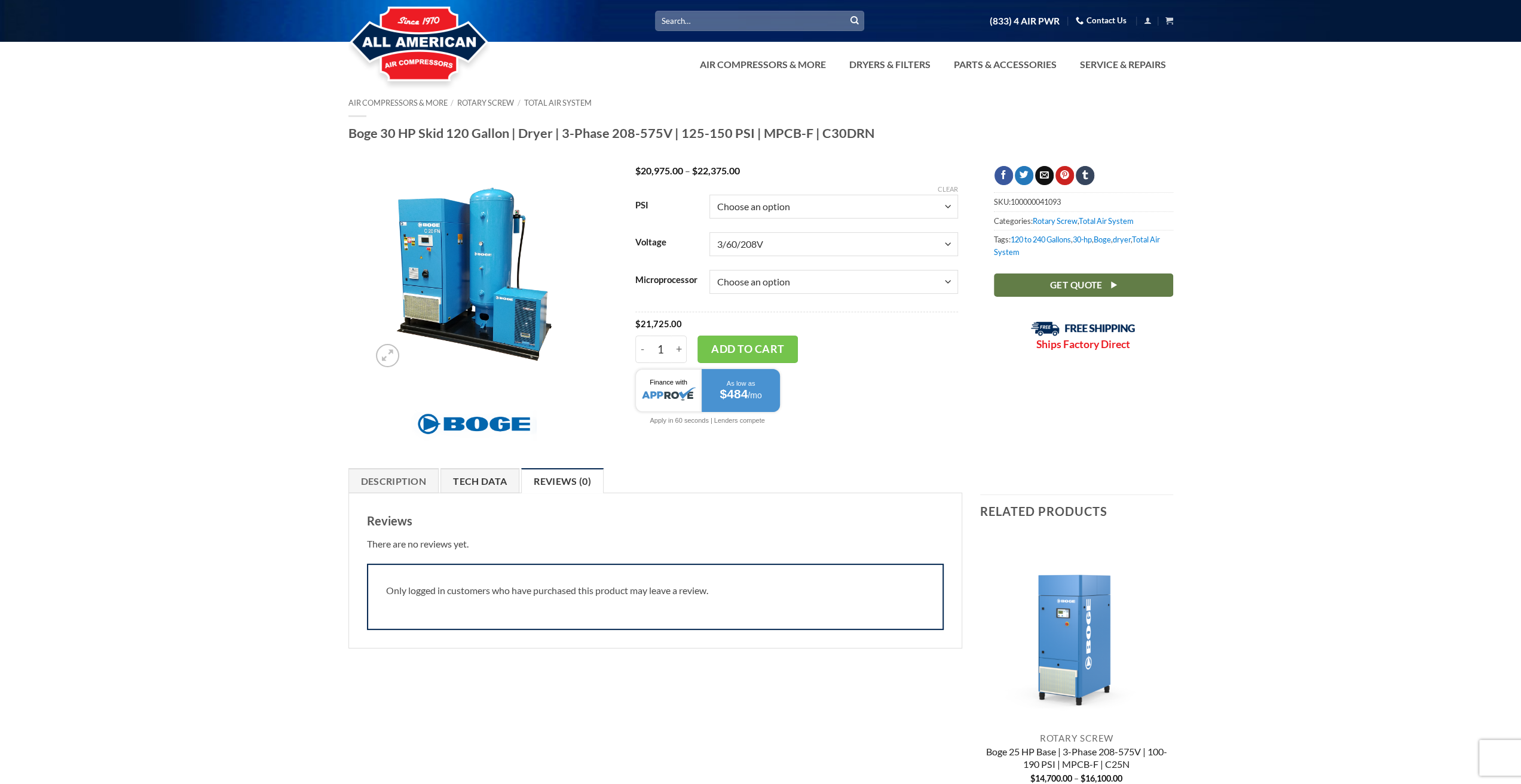
click at [464, 470] on link "Tech Data" at bounding box center [480, 481] width 79 height 25
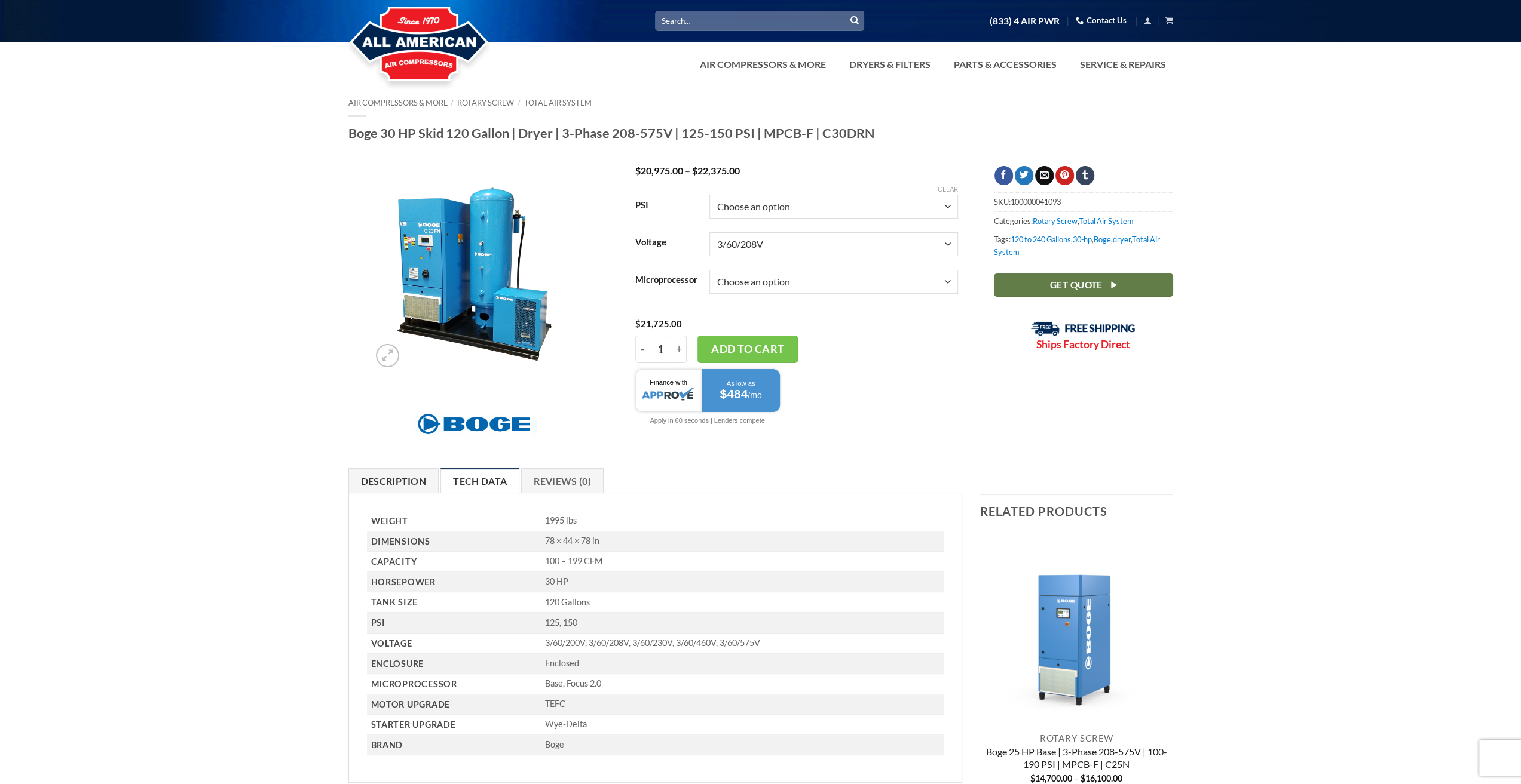
click at [386, 480] on link "Description" at bounding box center [394, 481] width 91 height 25
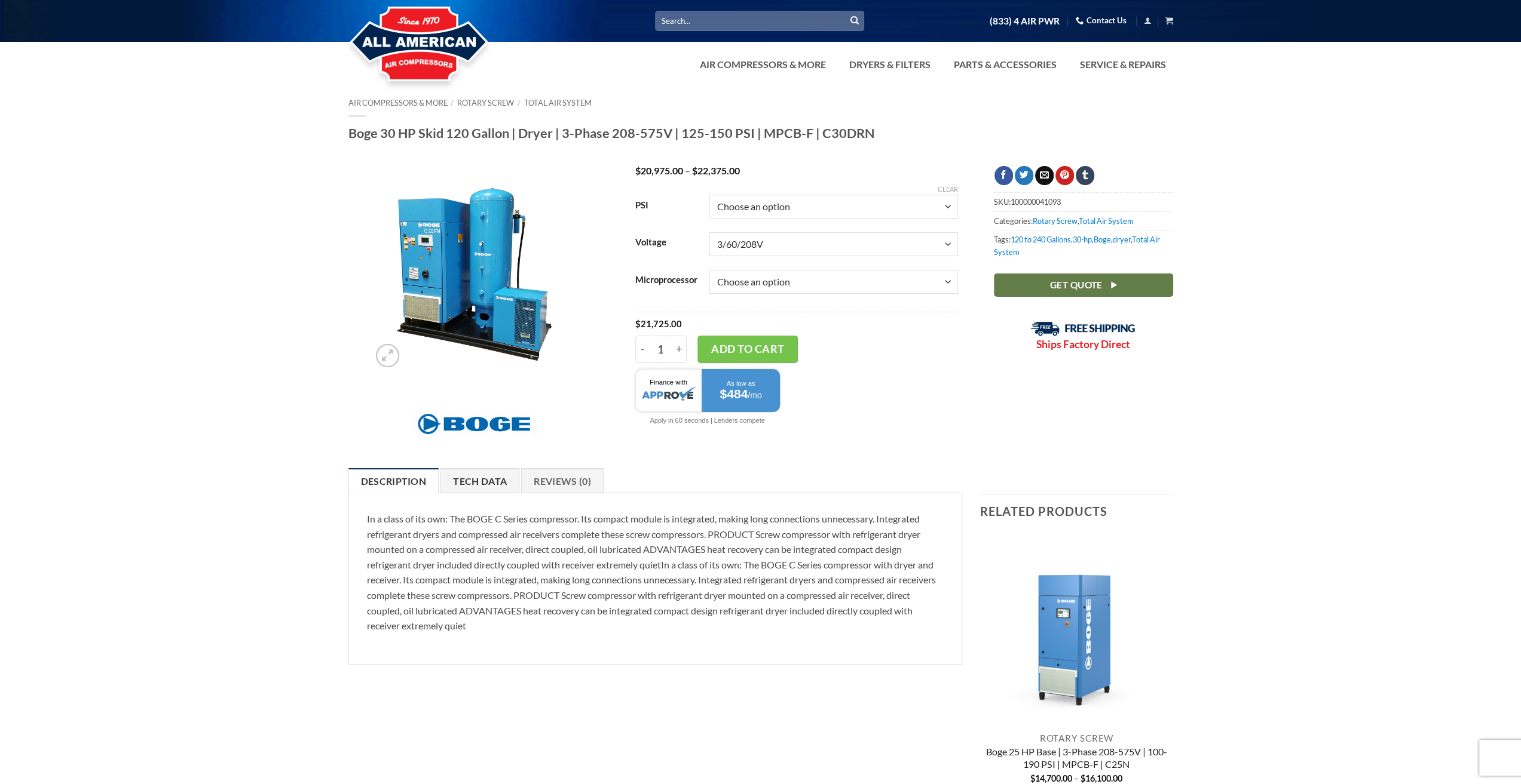
drag, startPoint x: 490, startPoint y: 477, endPoint x: 540, endPoint y: 479, distance: 50.0
click at [490, 477] on link "Tech Data" at bounding box center [480, 481] width 79 height 25
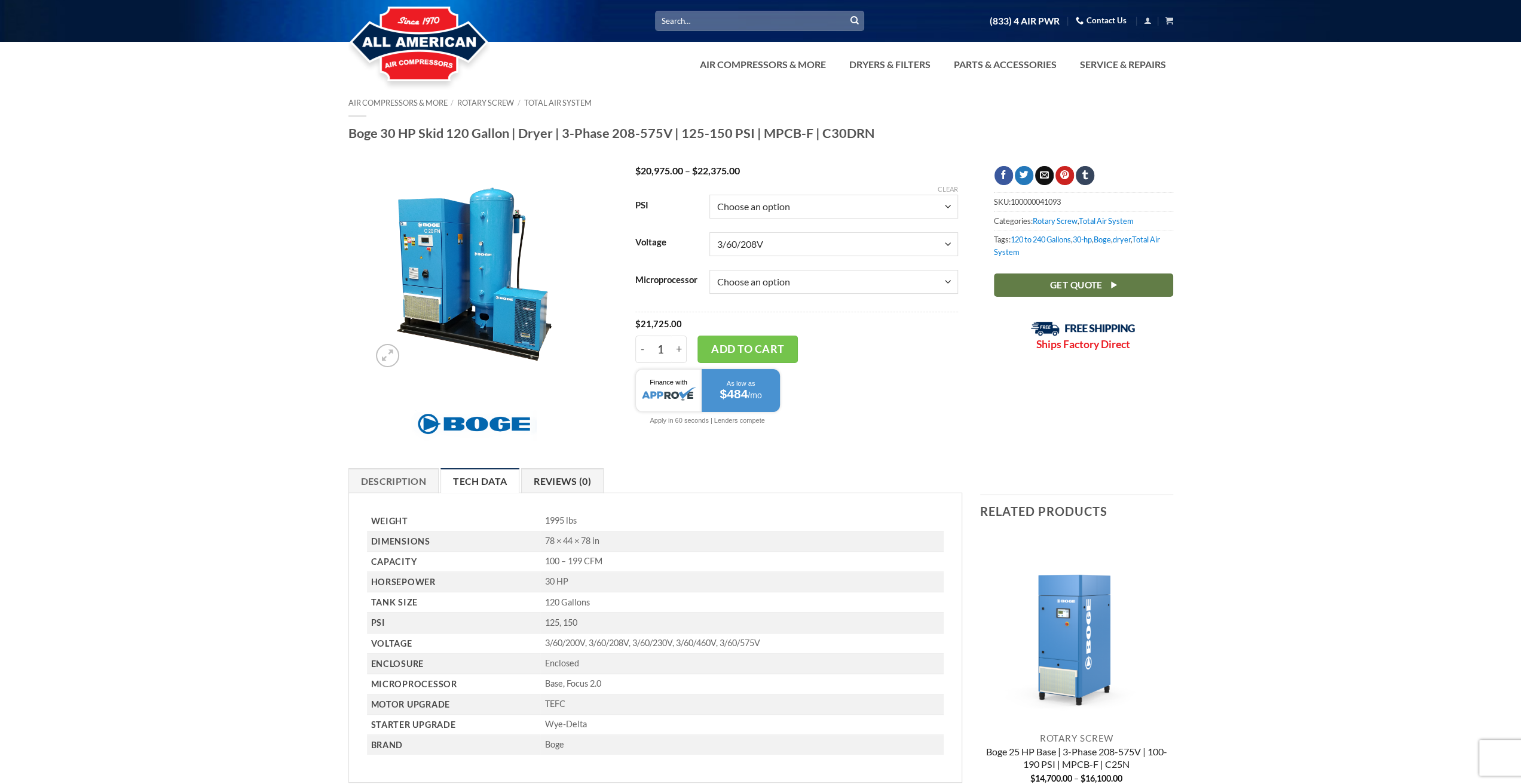
click at [548, 479] on link "Reviews (0)" at bounding box center [562, 481] width 82 height 25
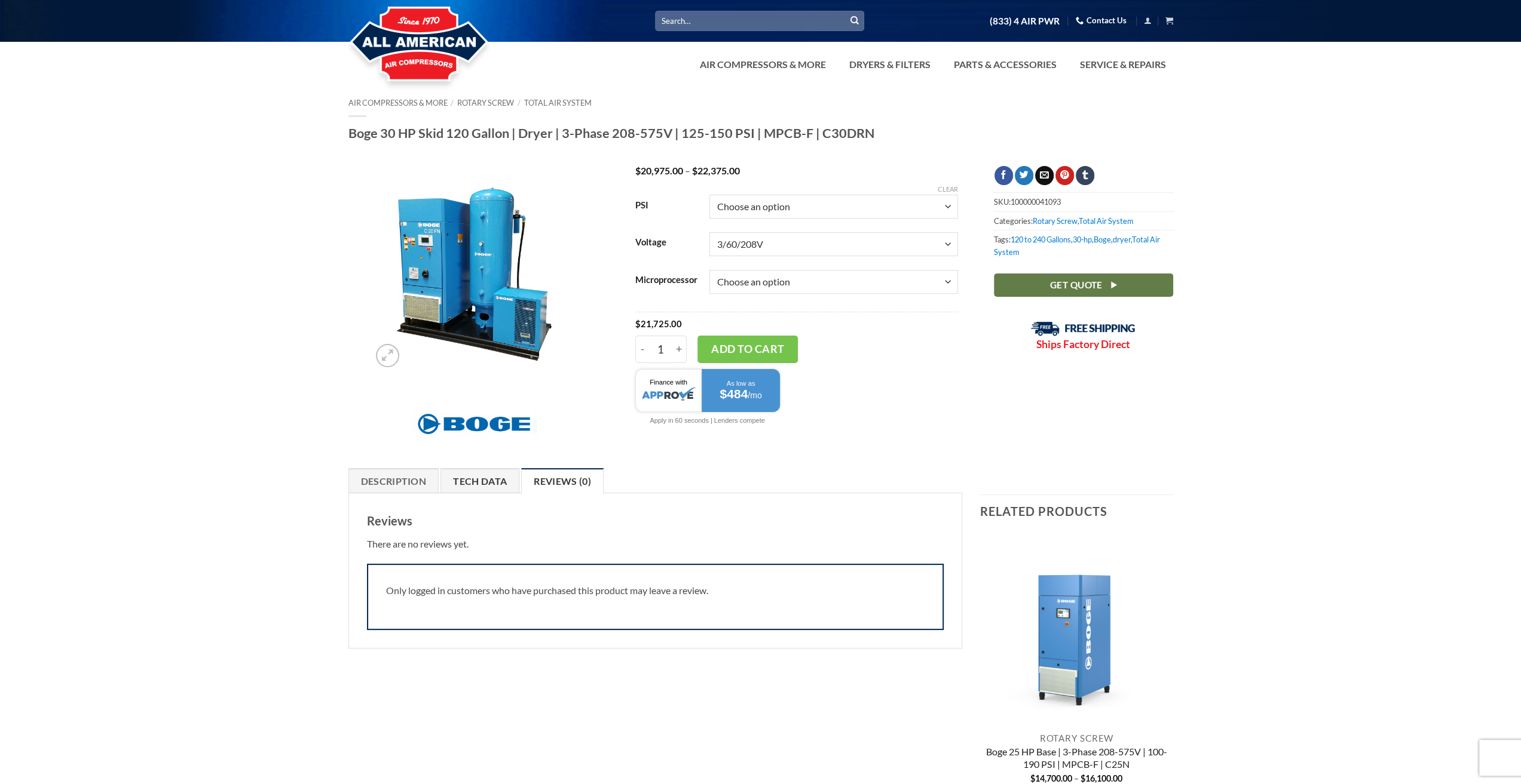
click at [500, 476] on link "Tech Data" at bounding box center [480, 481] width 79 height 25
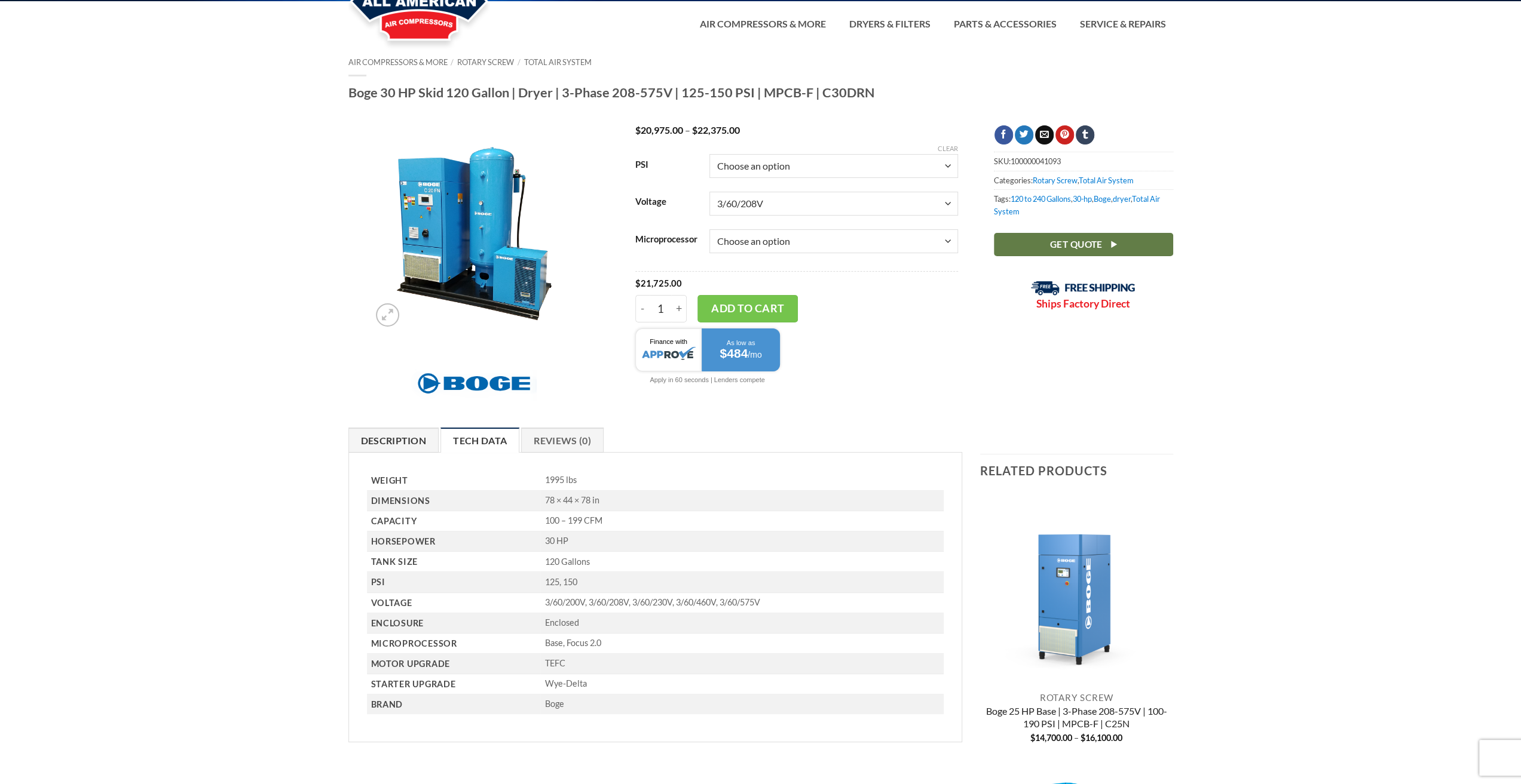
scroll to position [60, 0]
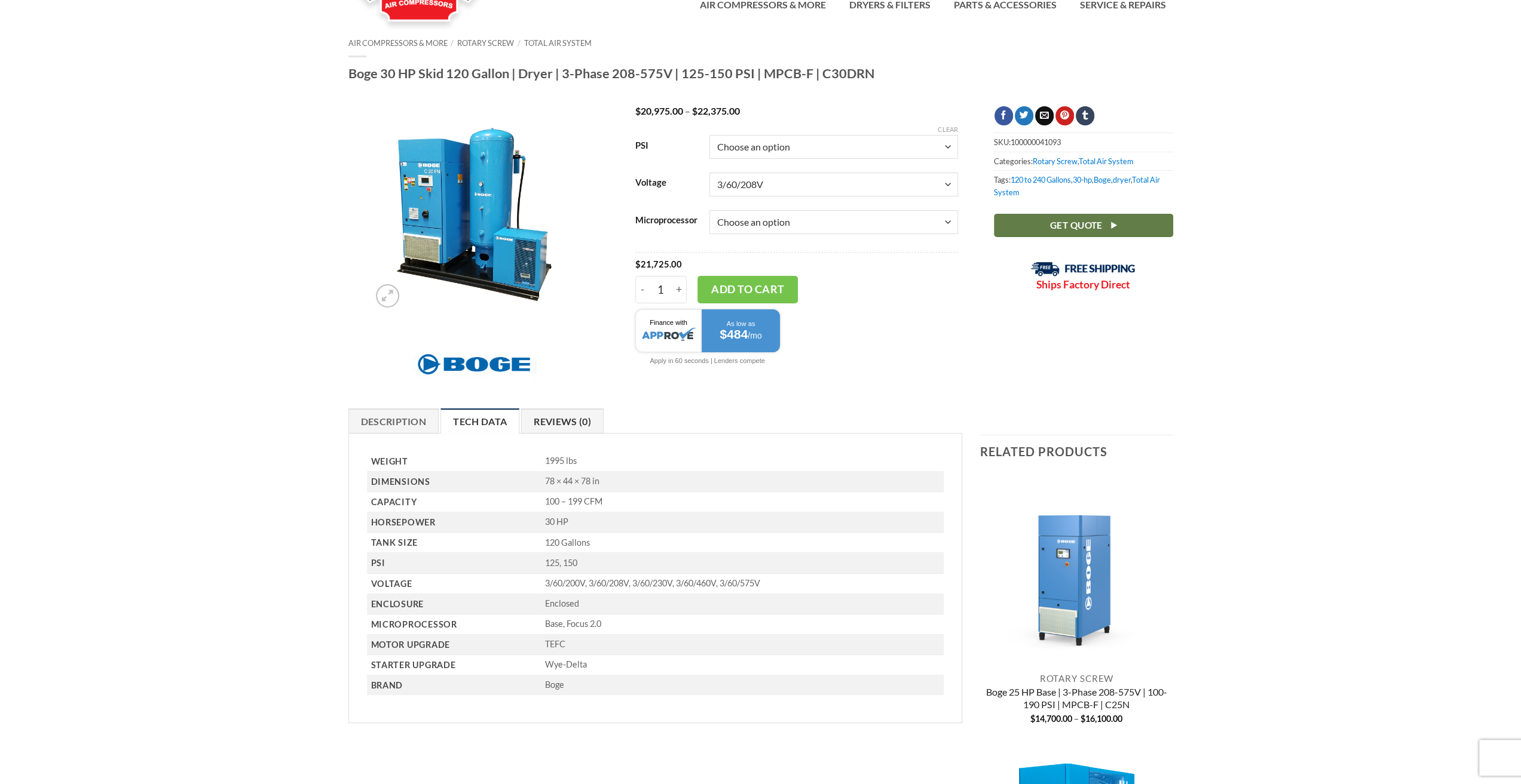
click at [565, 422] on link "Reviews (0)" at bounding box center [562, 421] width 82 height 25
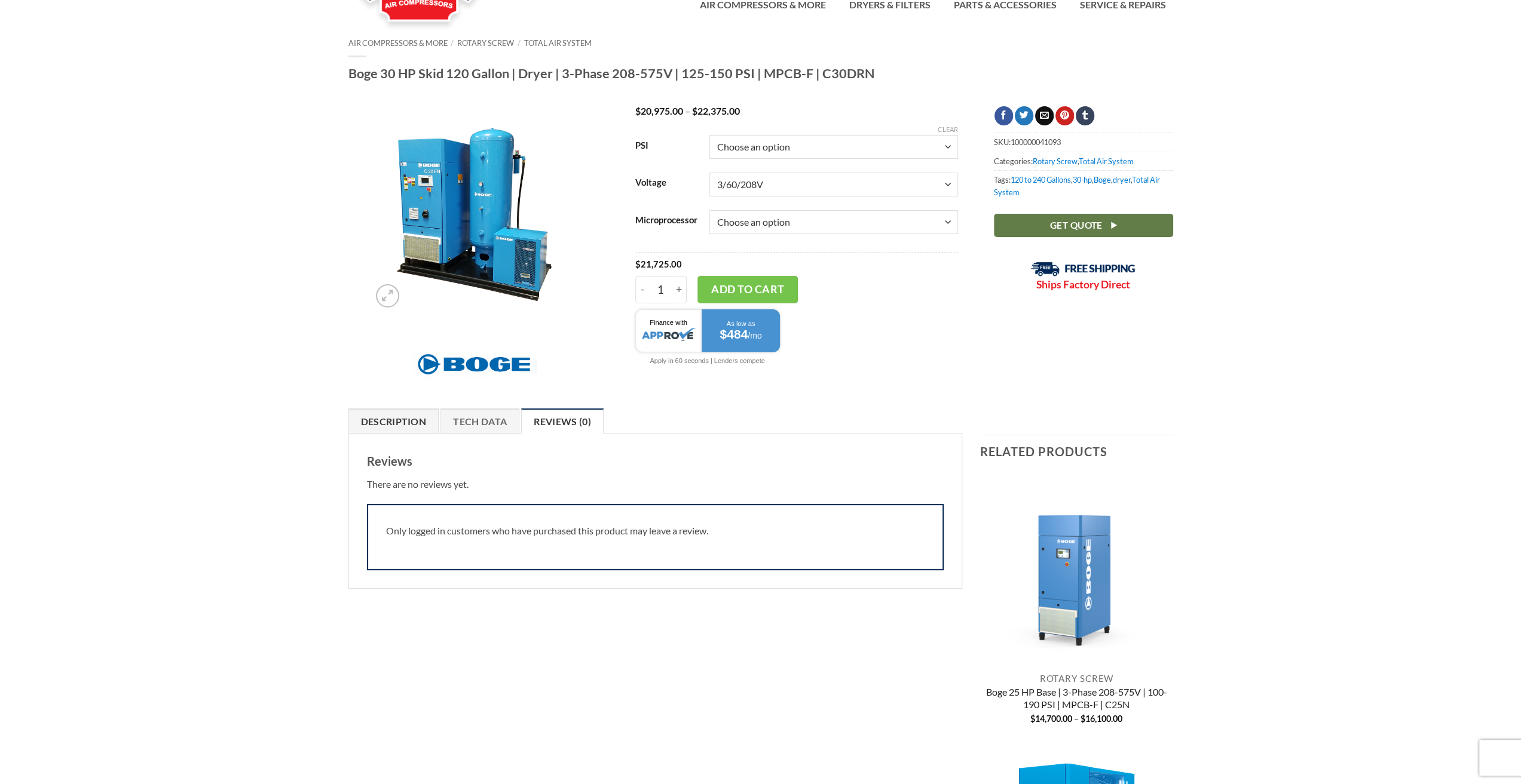
click at [403, 421] on link "Description" at bounding box center [394, 421] width 91 height 25
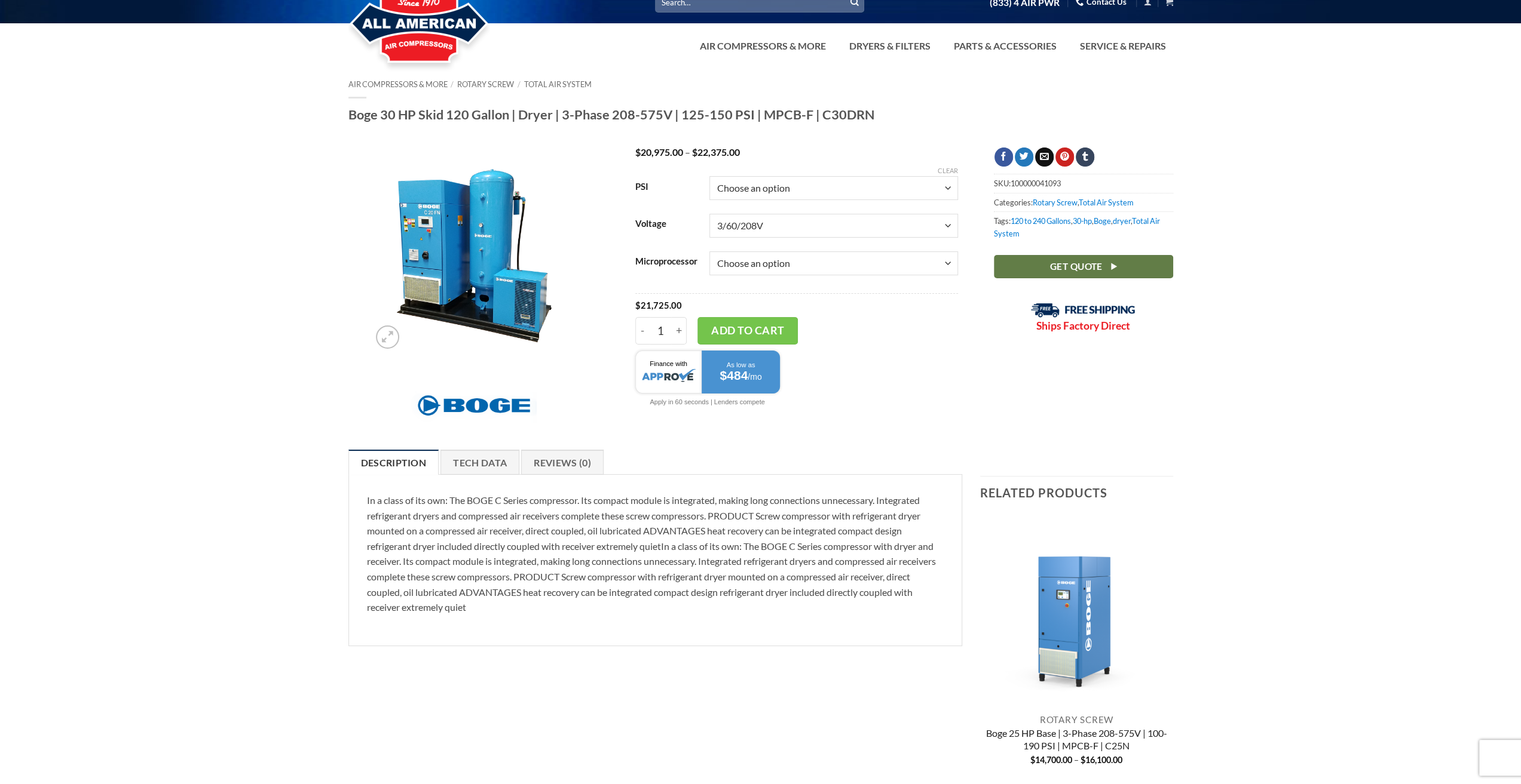
scroll to position [0, 0]
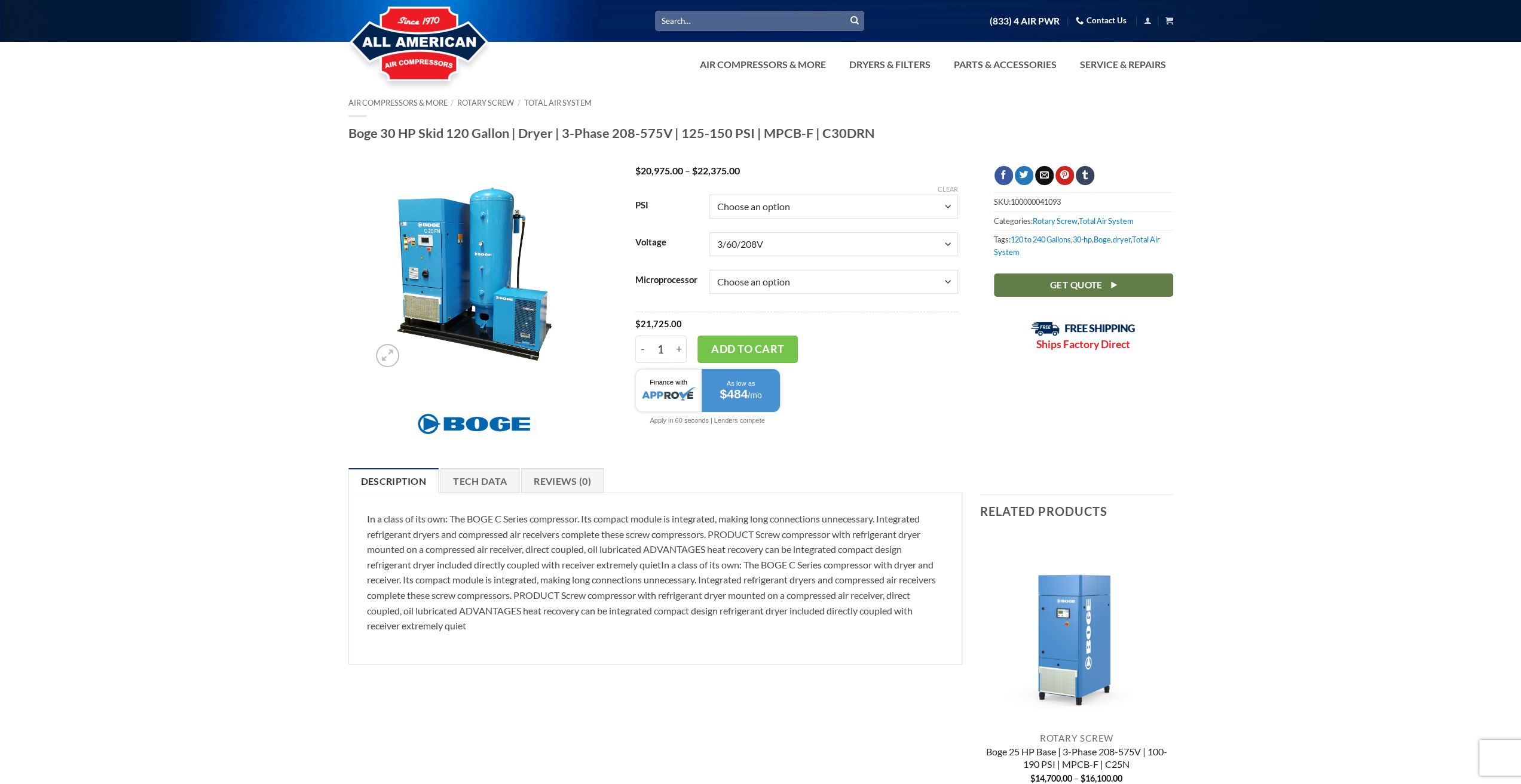
drag, startPoint x: 760, startPoint y: 131, endPoint x: 866, endPoint y: 132, distance: 106.0
click at [866, 132] on h1 "Boge 30 HP Skid 120 Gallon | Dryer | 3-Phase 208-575V | 125-150 PSI | MPCB-F | …" at bounding box center [761, 133] width 825 height 17
click at [805, 151] on div at bounding box center [760, 156] width 1521 height 18
